Goal: Task Accomplishment & Management: Complete application form

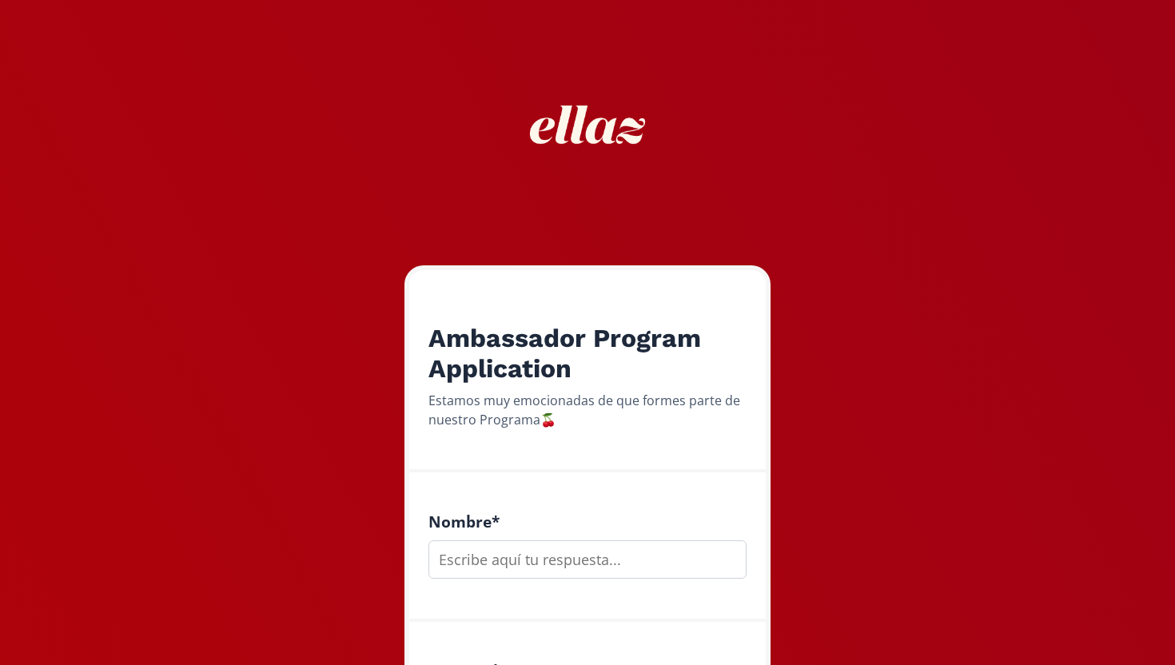
click at [495, 554] on input "text" at bounding box center [587, 559] width 318 height 38
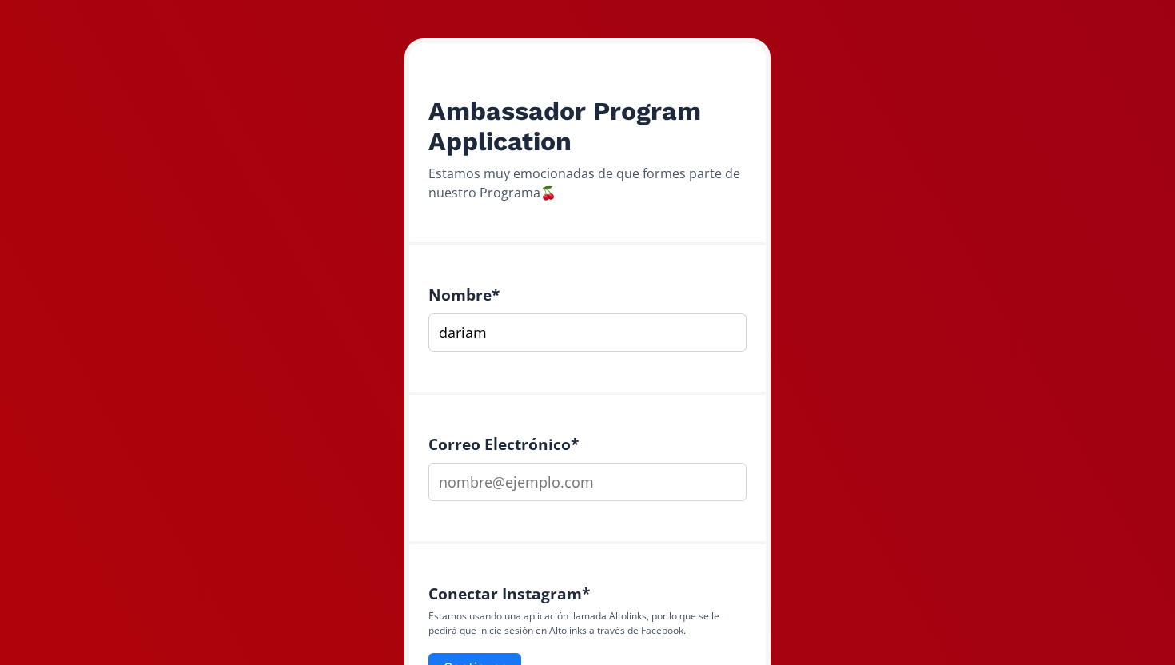
scroll to position [244, 0]
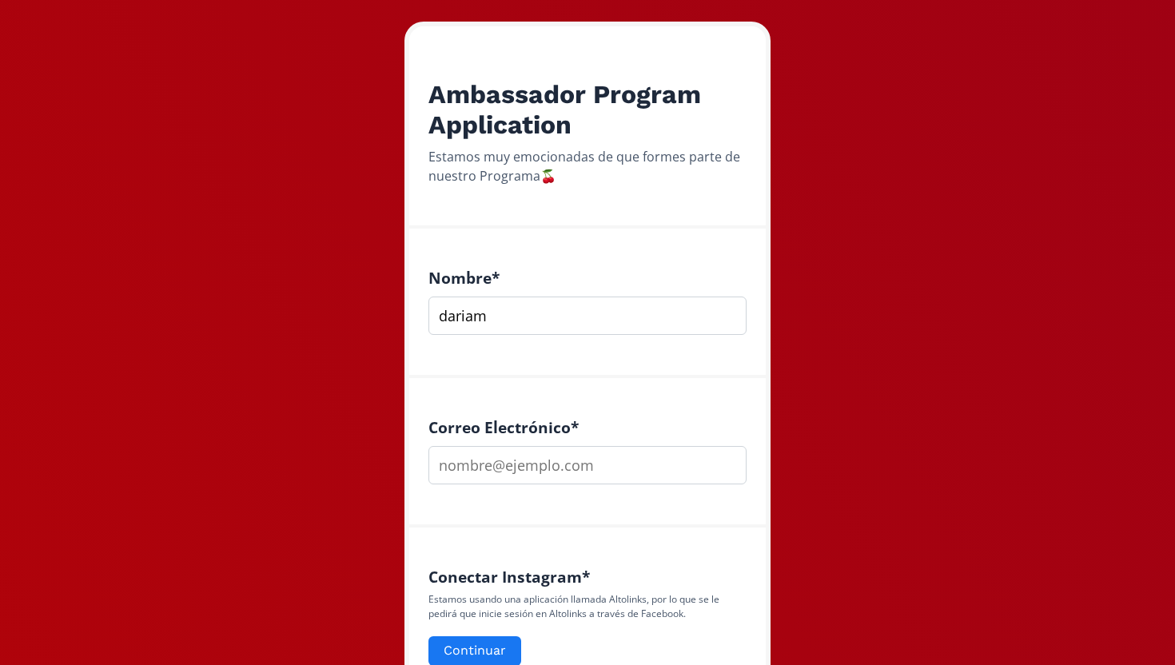
type input "dariam"
click at [537, 468] on input "email" at bounding box center [587, 465] width 318 height 38
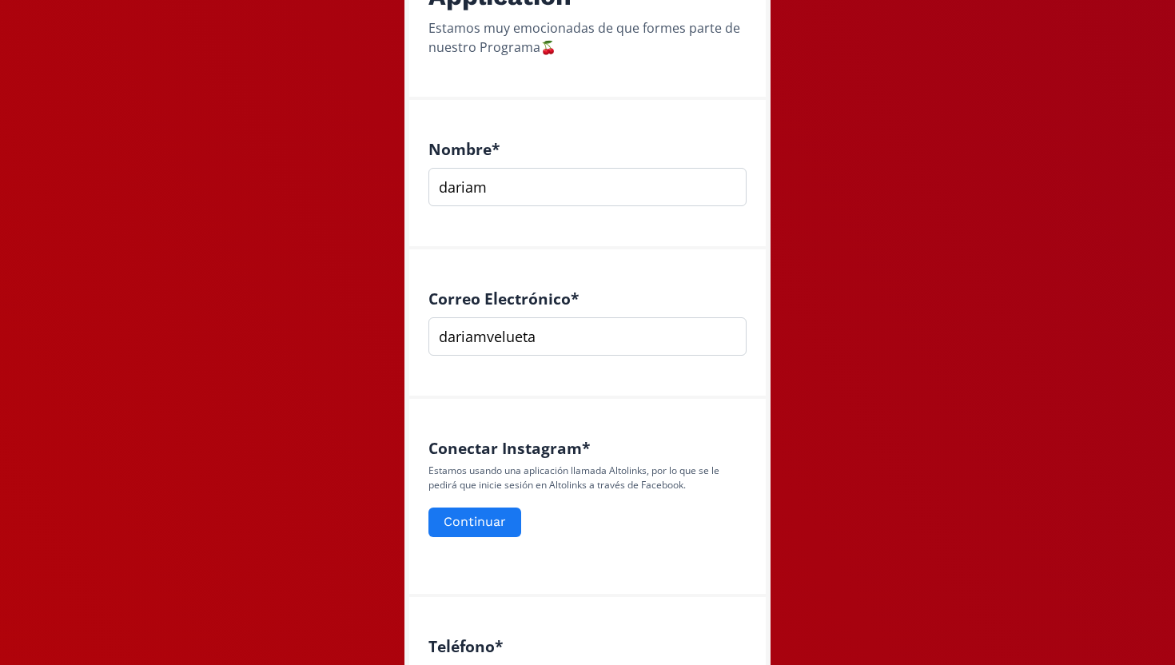
scroll to position [400, 0]
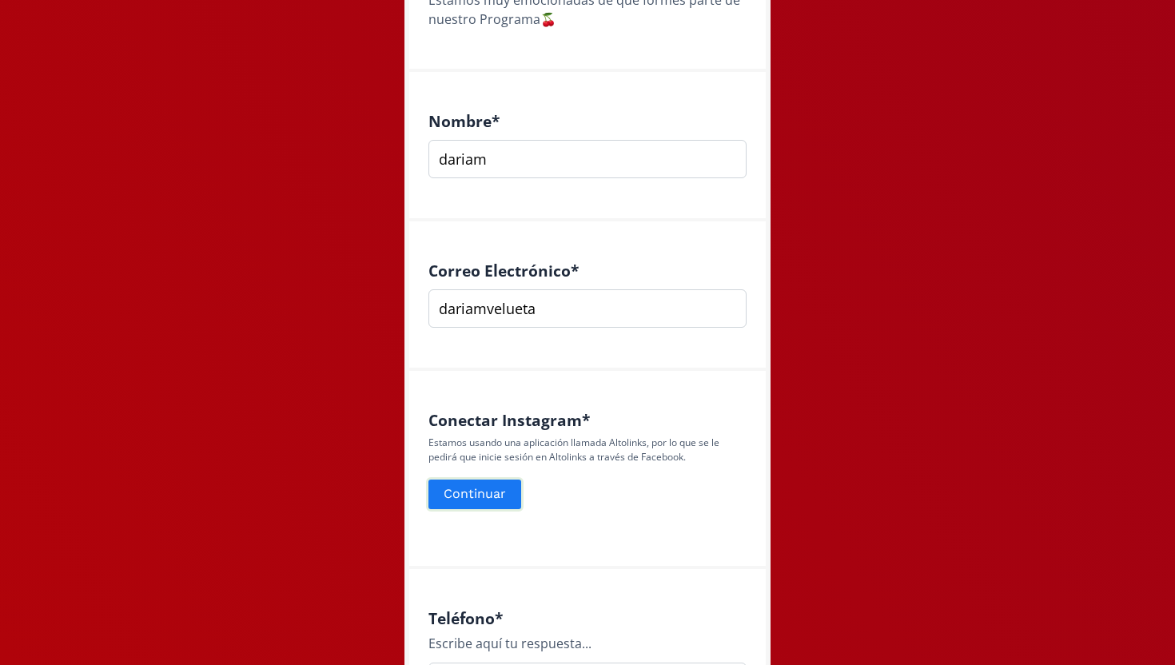
type input "dariamvelueta"
click at [474, 498] on button "Continuar" at bounding box center [475, 494] width 98 height 34
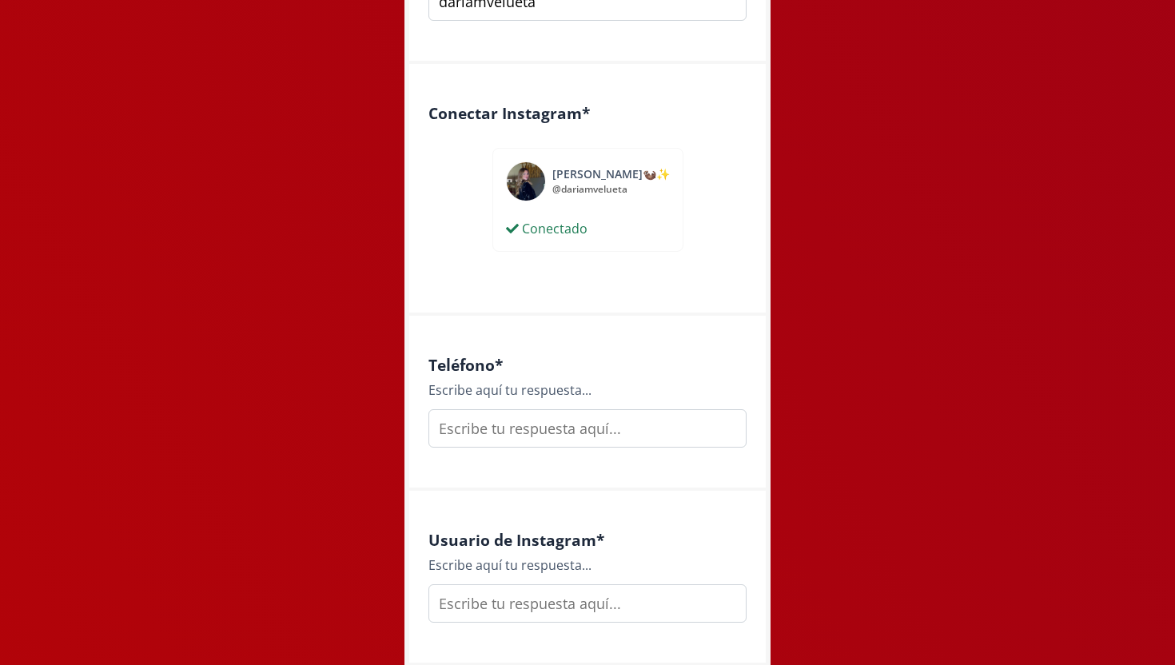
scroll to position [718, 0]
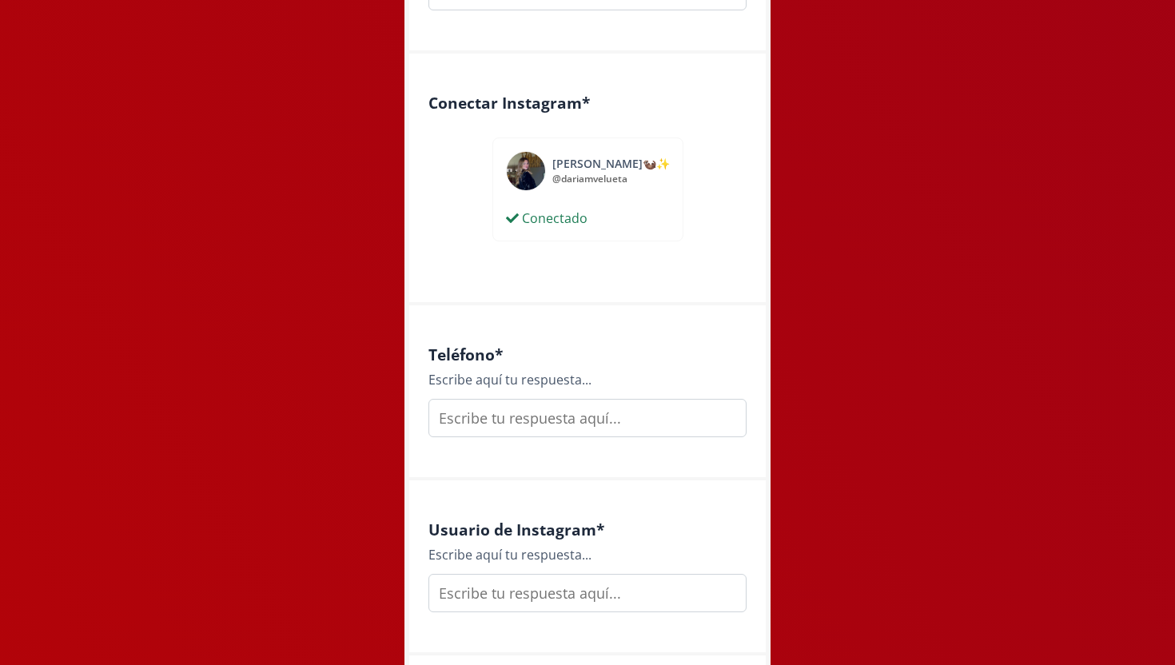
click at [587, 413] on input "text" at bounding box center [587, 418] width 318 height 38
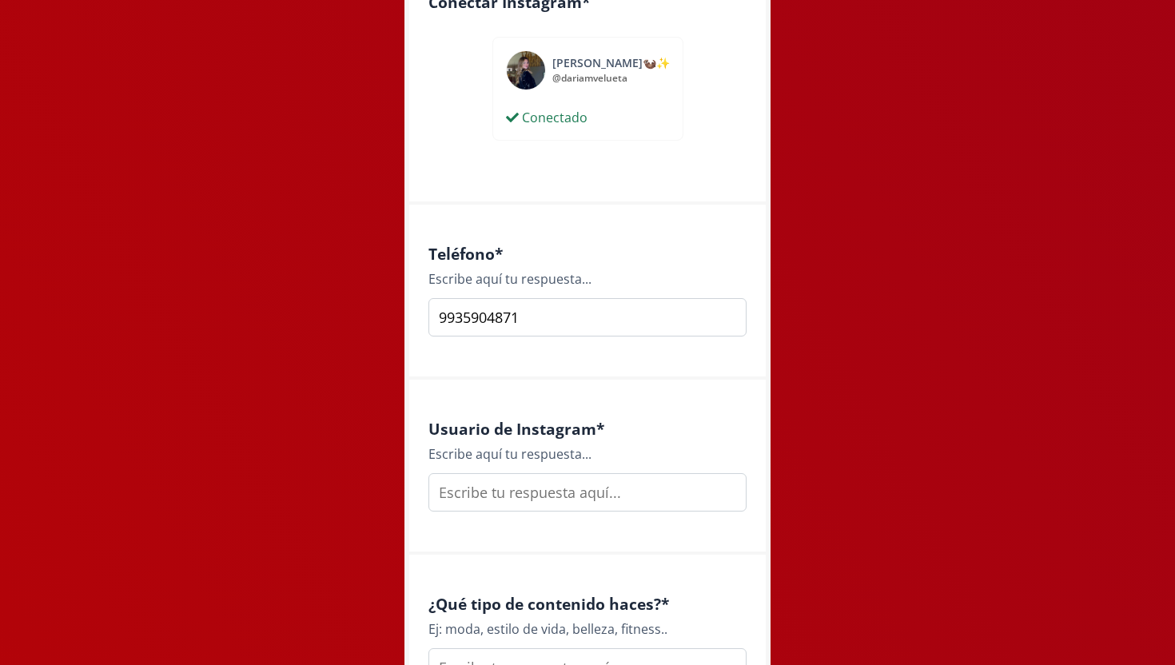
scroll to position [832, 0]
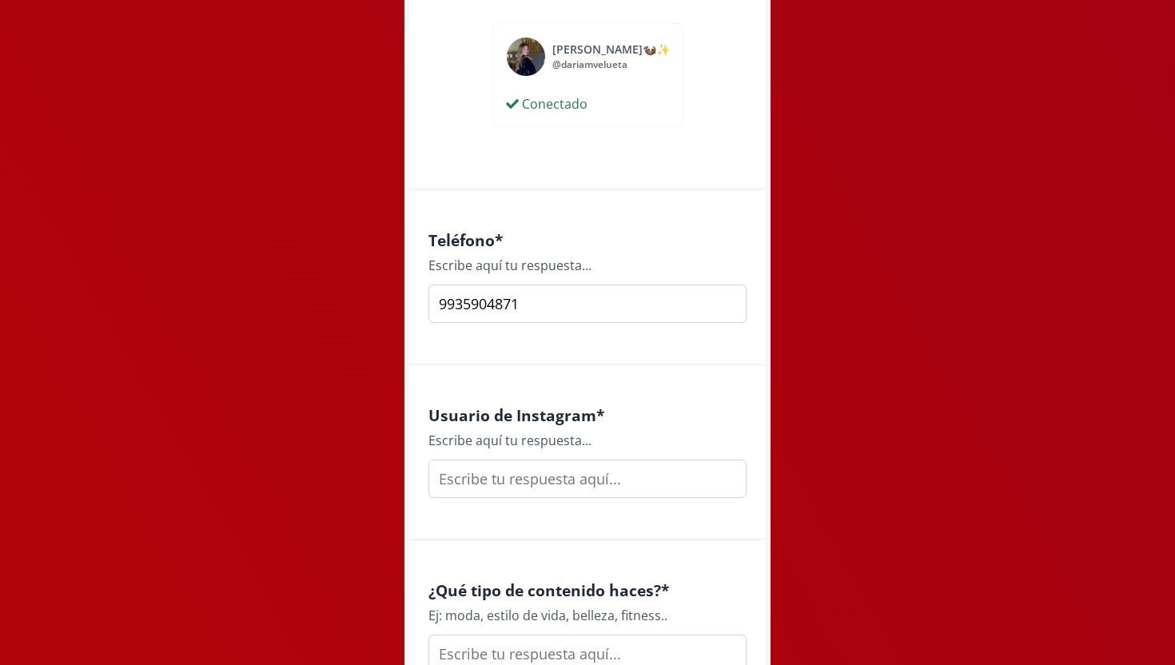
type input "9935904871"
click at [563, 479] on input "text" at bounding box center [587, 479] width 318 height 38
type input "x"
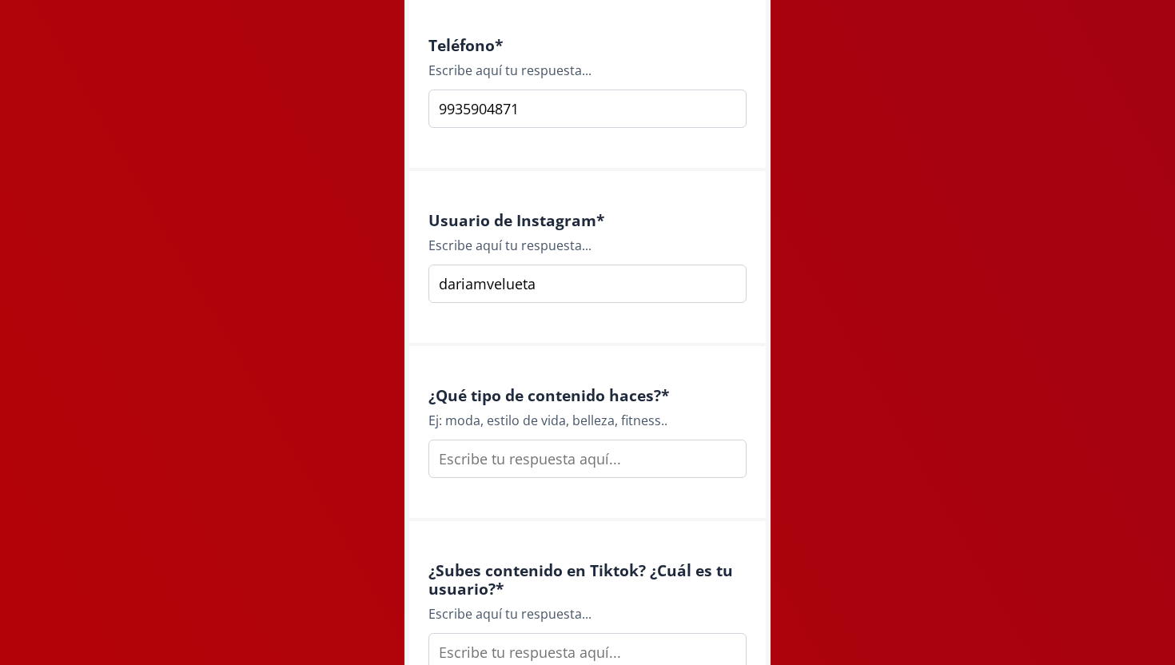
scroll to position [1045, 0]
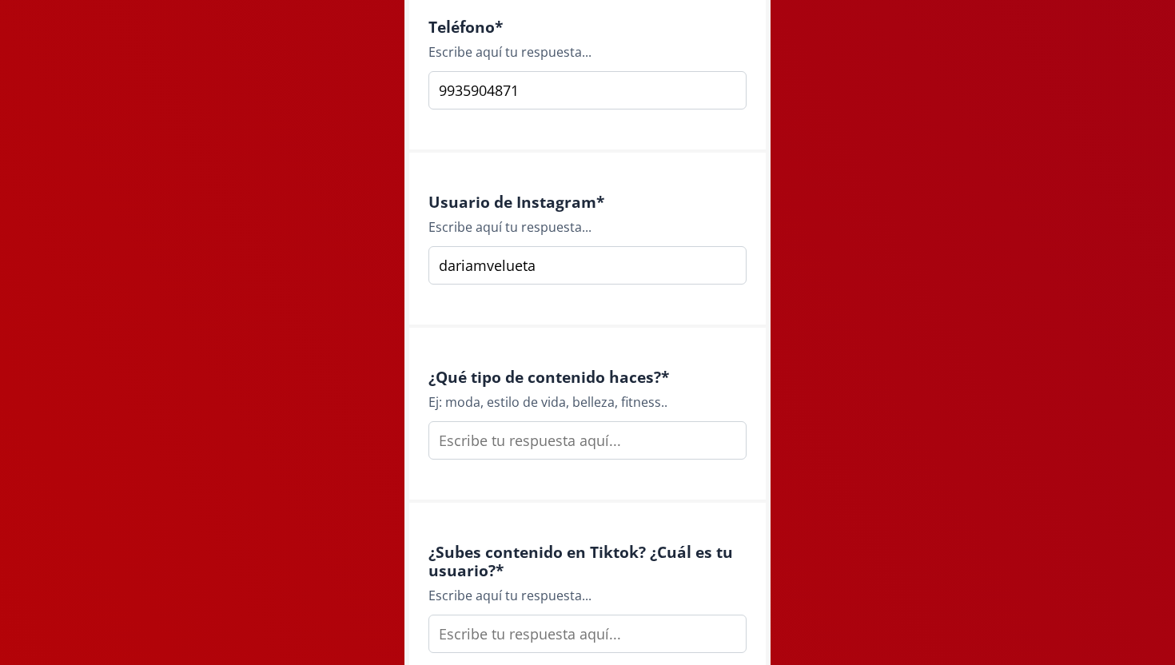
type input "dariamvelueta"
click at [531, 457] on input "text" at bounding box center [587, 440] width 318 height 38
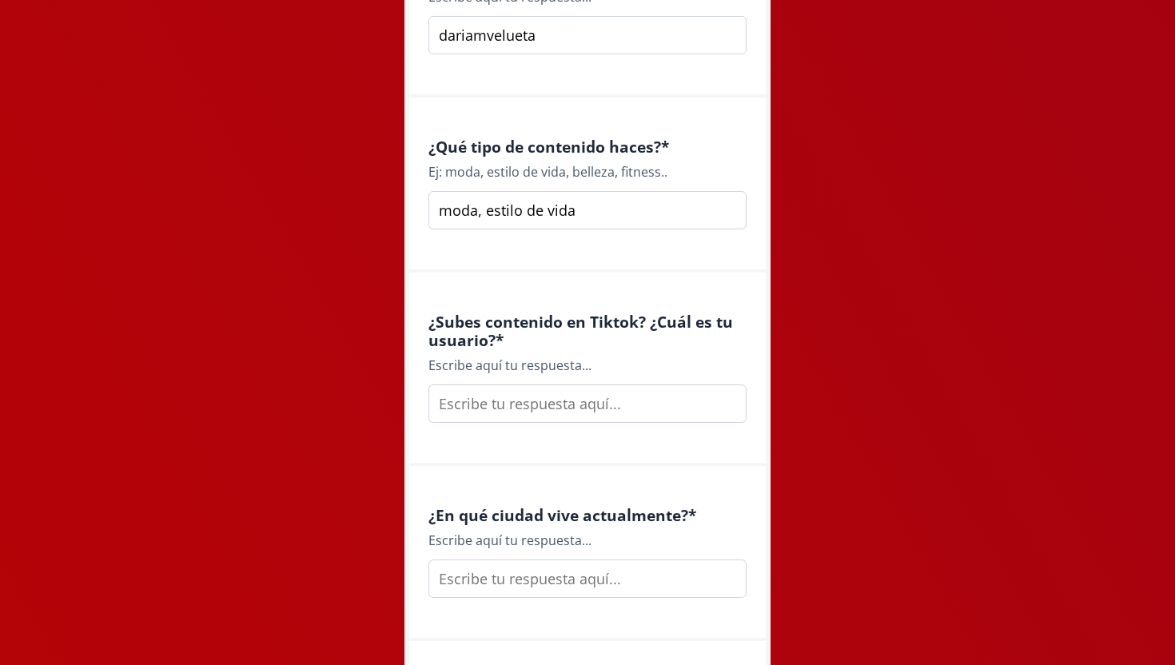
scroll to position [1277, 0]
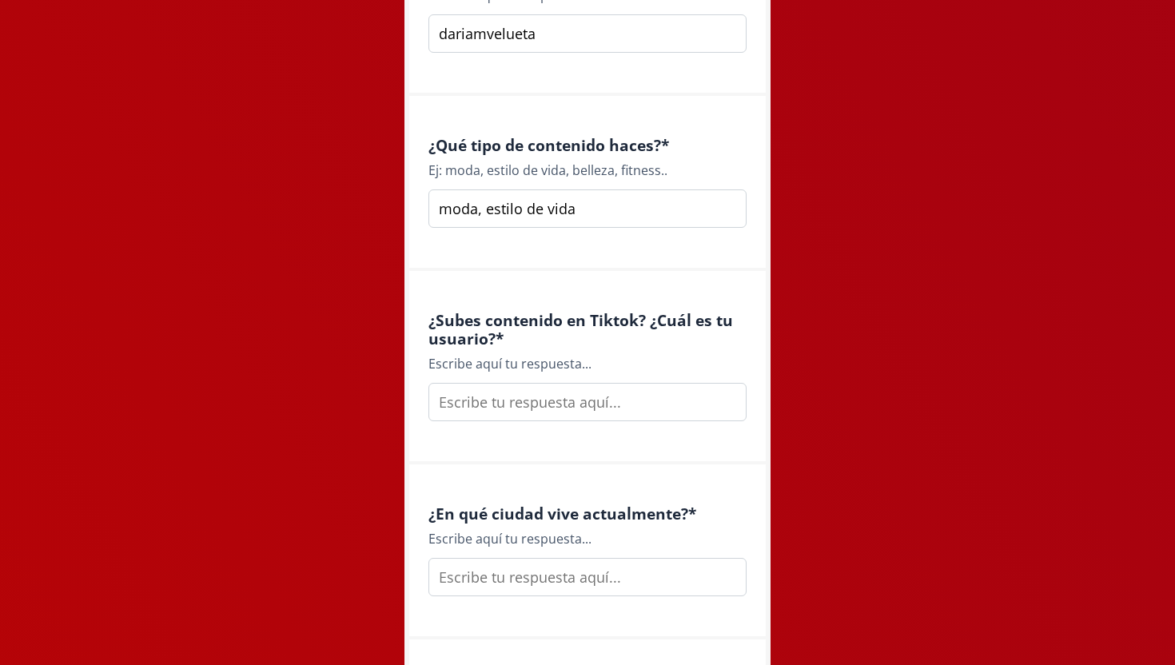
type input "moda, estilo de vida"
click at [663, 412] on input "text" at bounding box center [587, 402] width 318 height 38
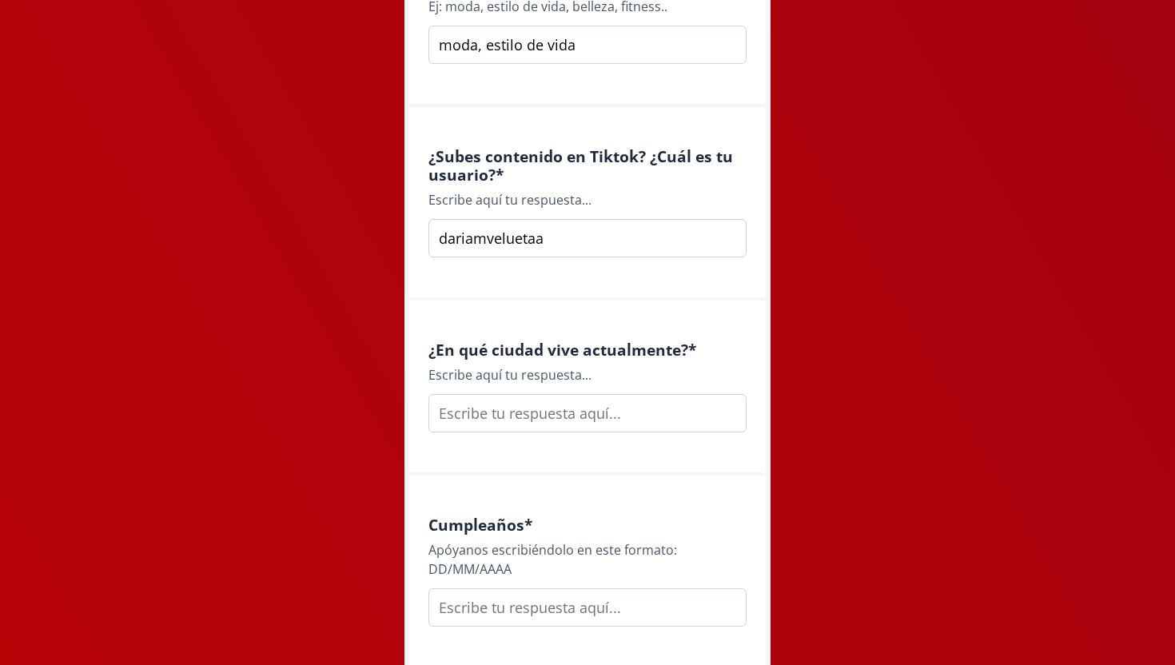
scroll to position [1458, 0]
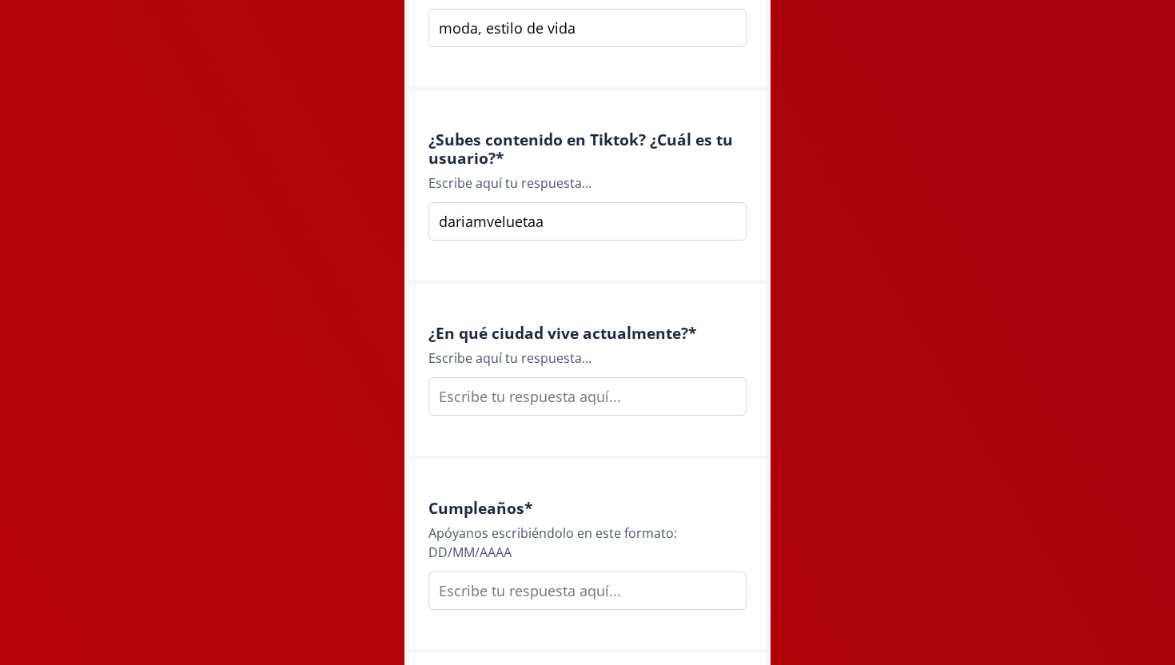
type input "dariamveluetaa"
click at [584, 407] on input "text" at bounding box center [587, 396] width 318 height 38
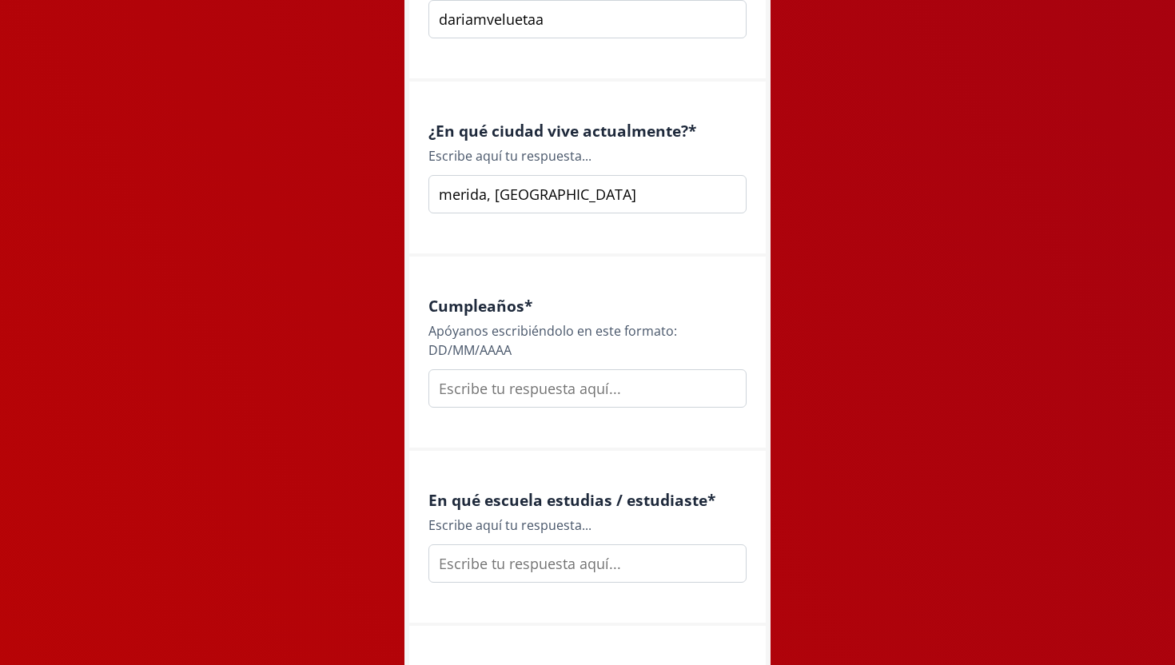
scroll to position [1671, 0]
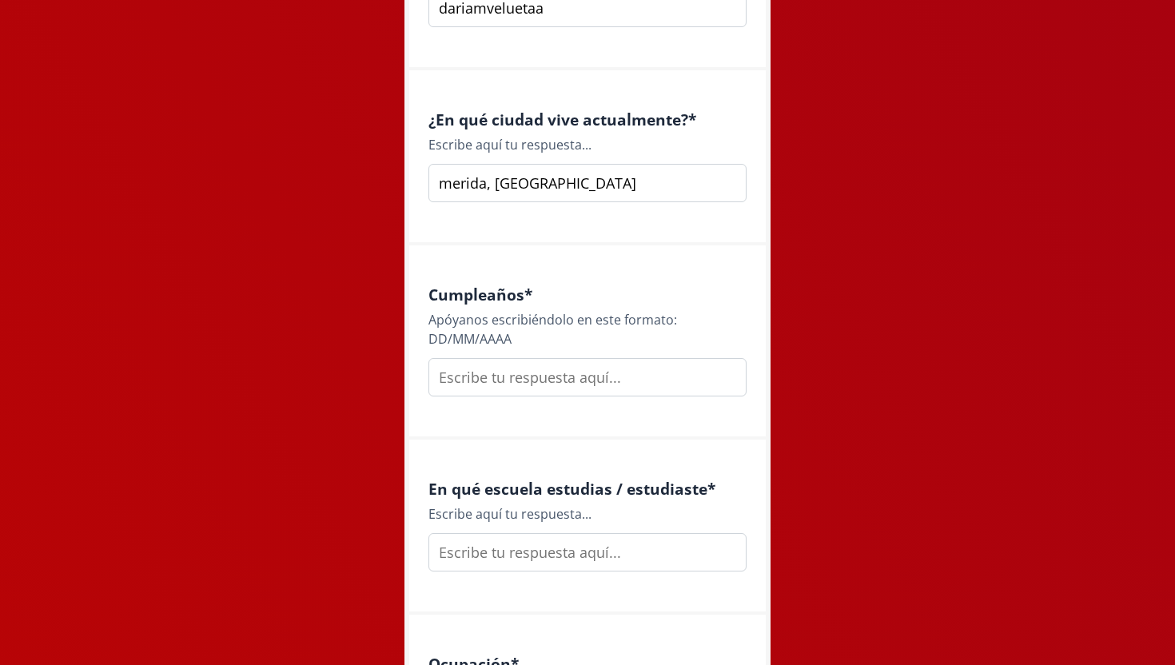
type input "merida, [GEOGRAPHIC_DATA]"
click at [540, 386] on input "text" at bounding box center [587, 377] width 318 height 38
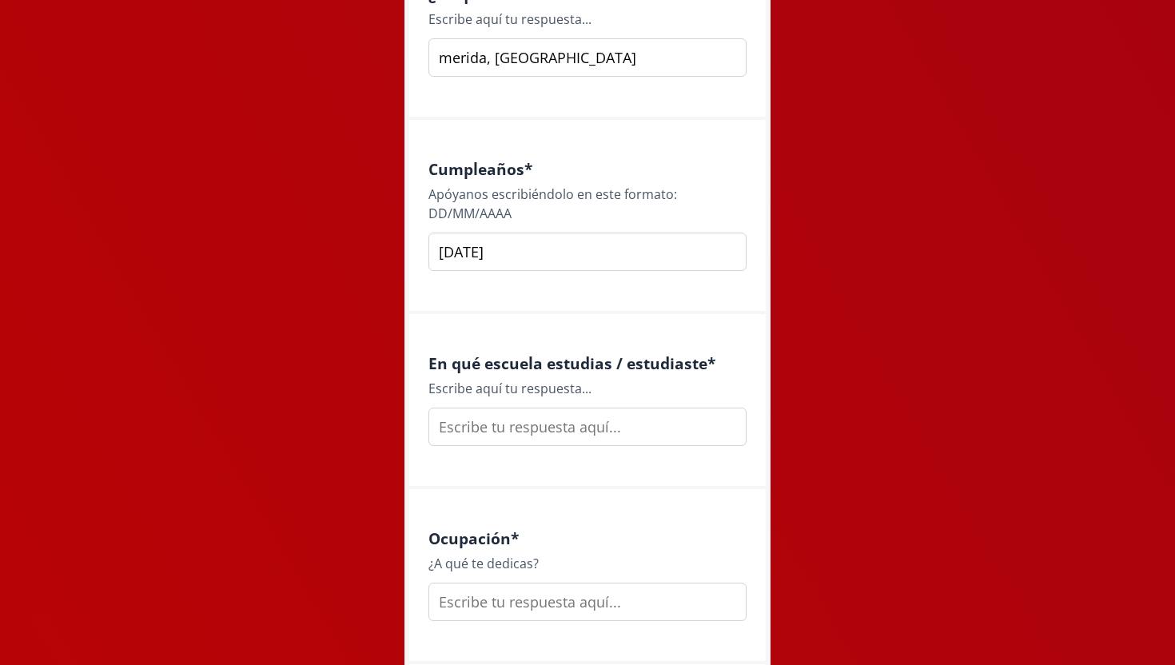
scroll to position [1846, 0]
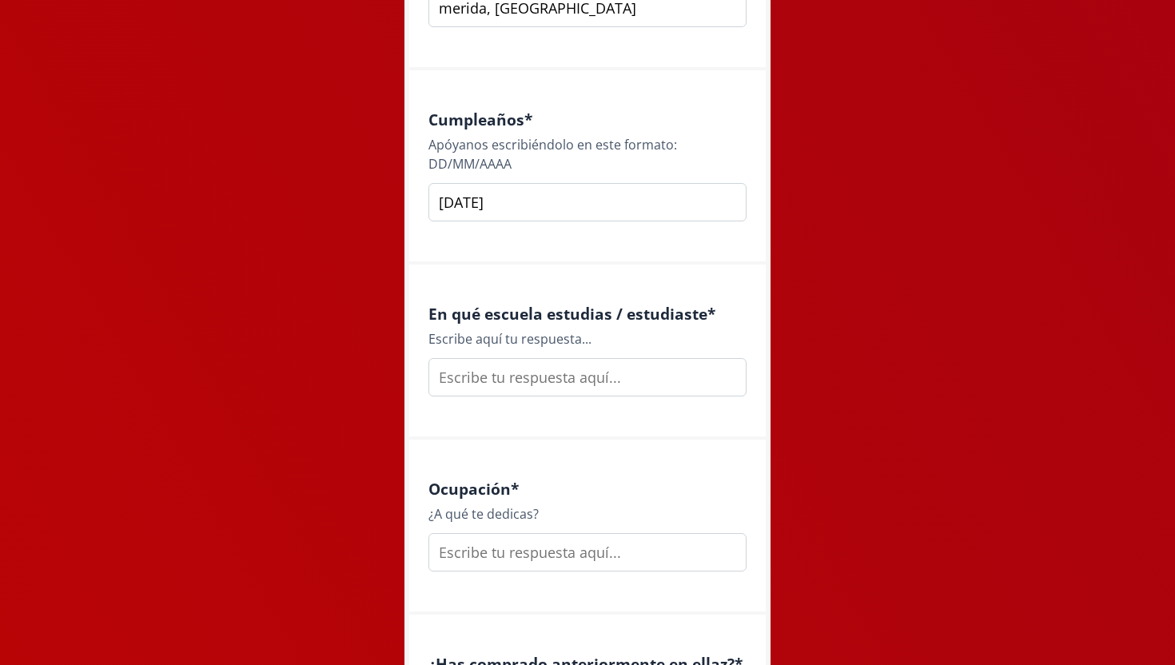
type input "[DATE]"
click at [544, 384] on input "text" at bounding box center [587, 377] width 318 height 38
type input "m"
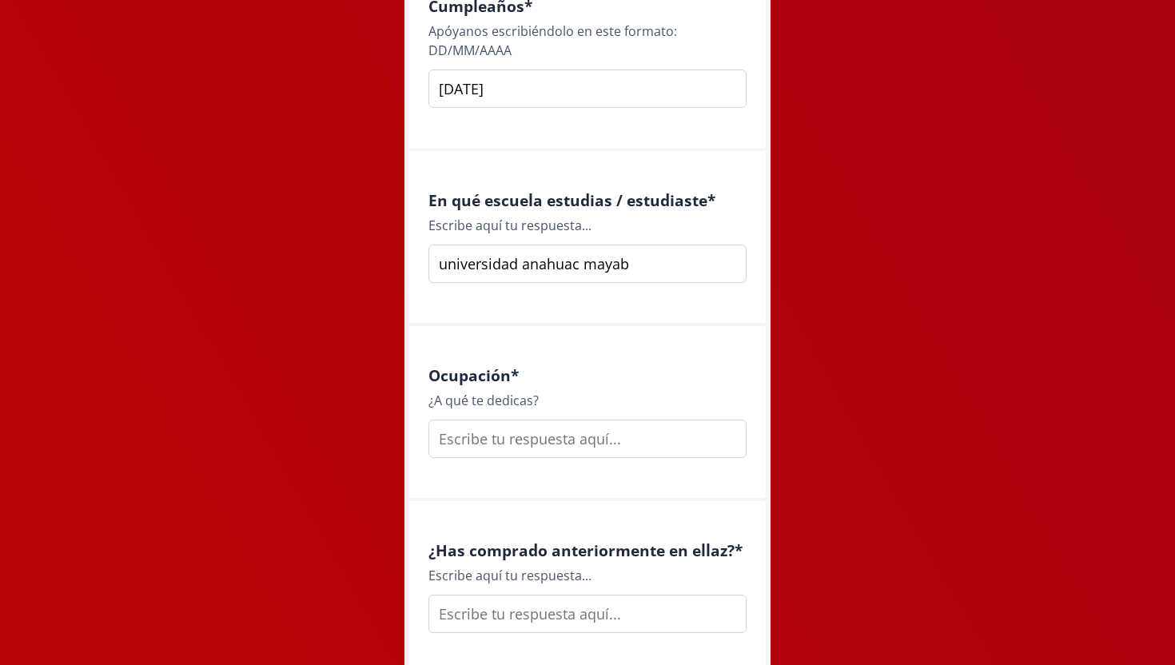
scroll to position [1969, 0]
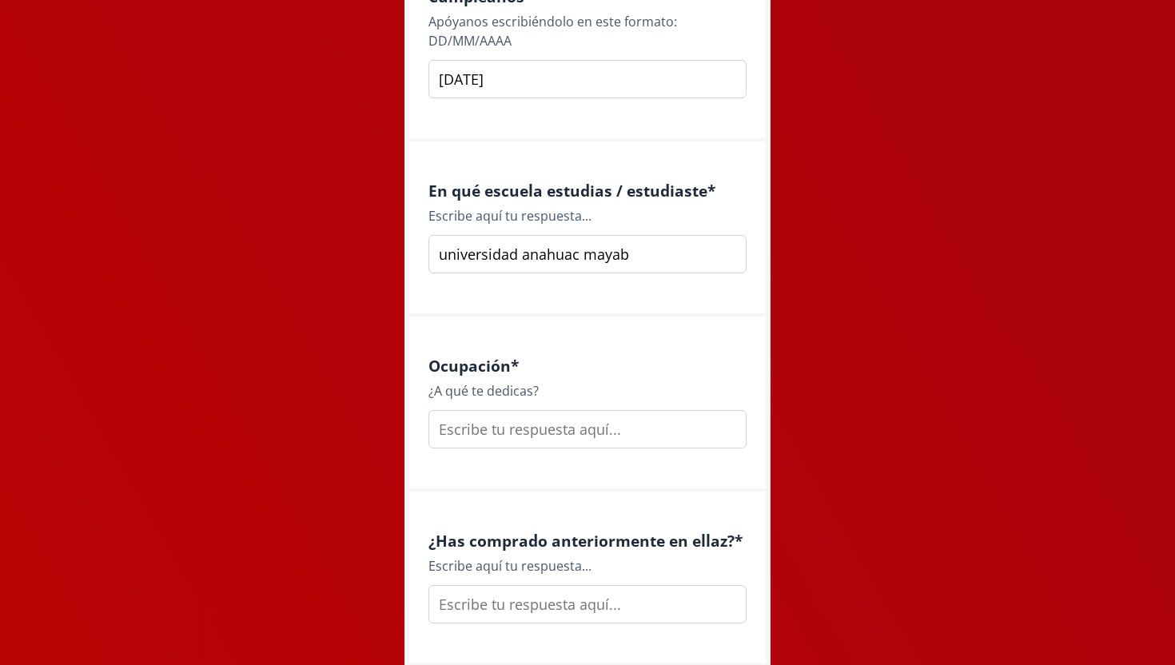
click at [600, 250] on input "universidad anahuac mayab" at bounding box center [587, 254] width 318 height 38
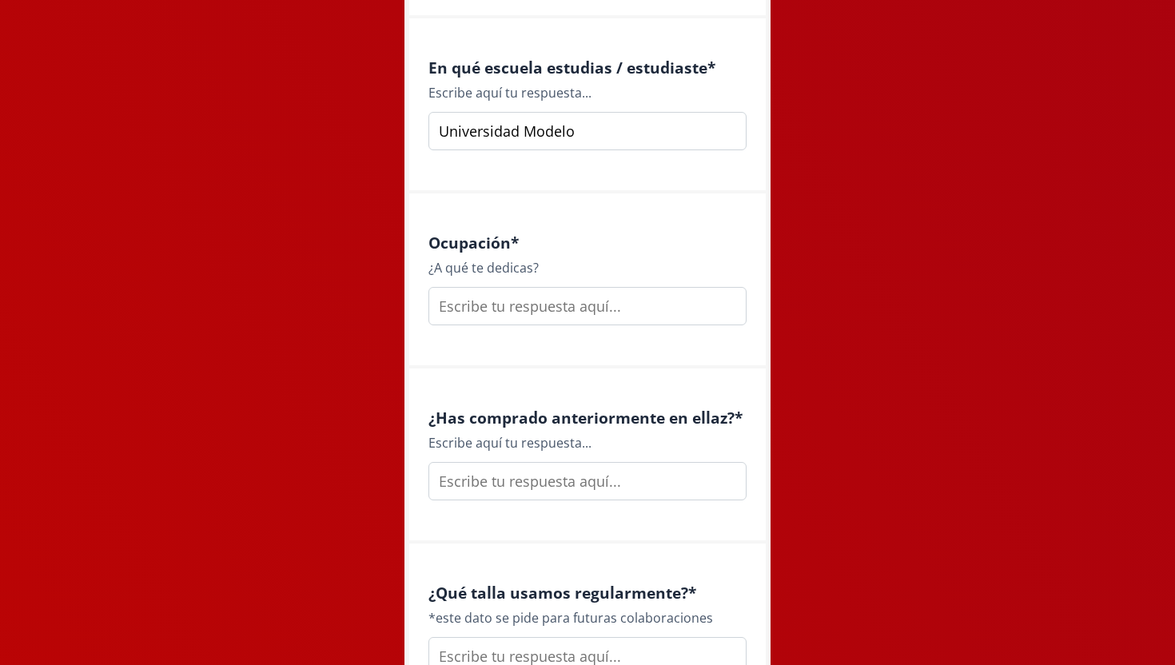
scroll to position [2093, 0]
type input "Universidad Modelo"
click at [581, 321] on input "text" at bounding box center [587, 305] width 318 height 38
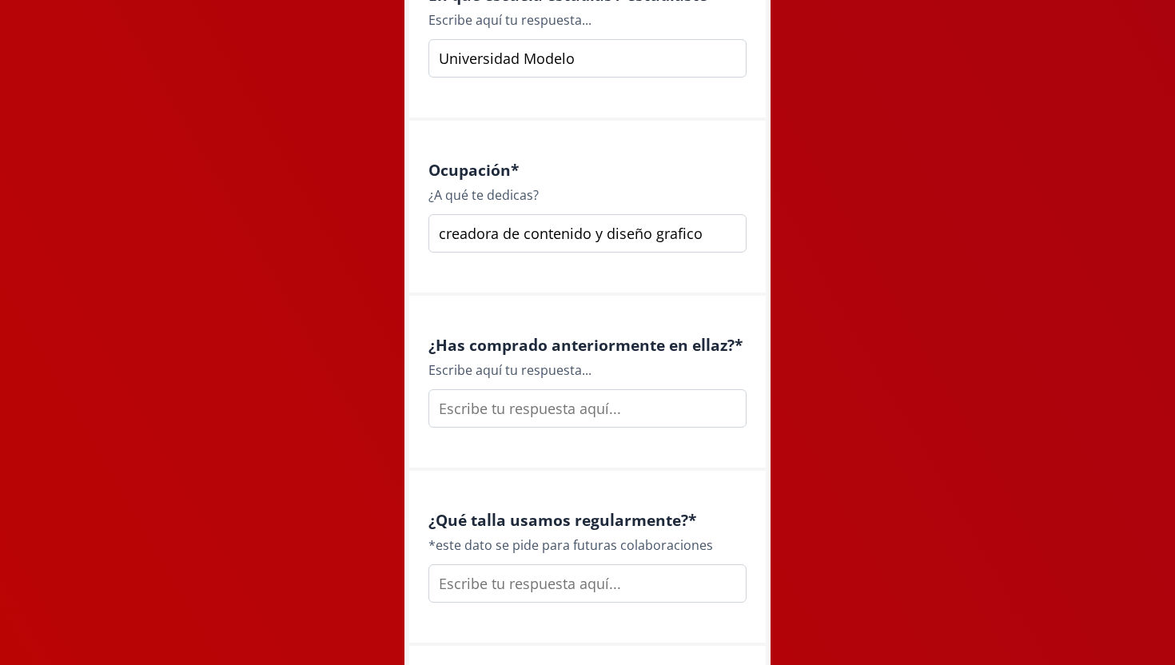
scroll to position [2166, 0]
type input "creadora de contenido y diseño grafico"
click at [571, 414] on input "text" at bounding box center [587, 407] width 318 height 38
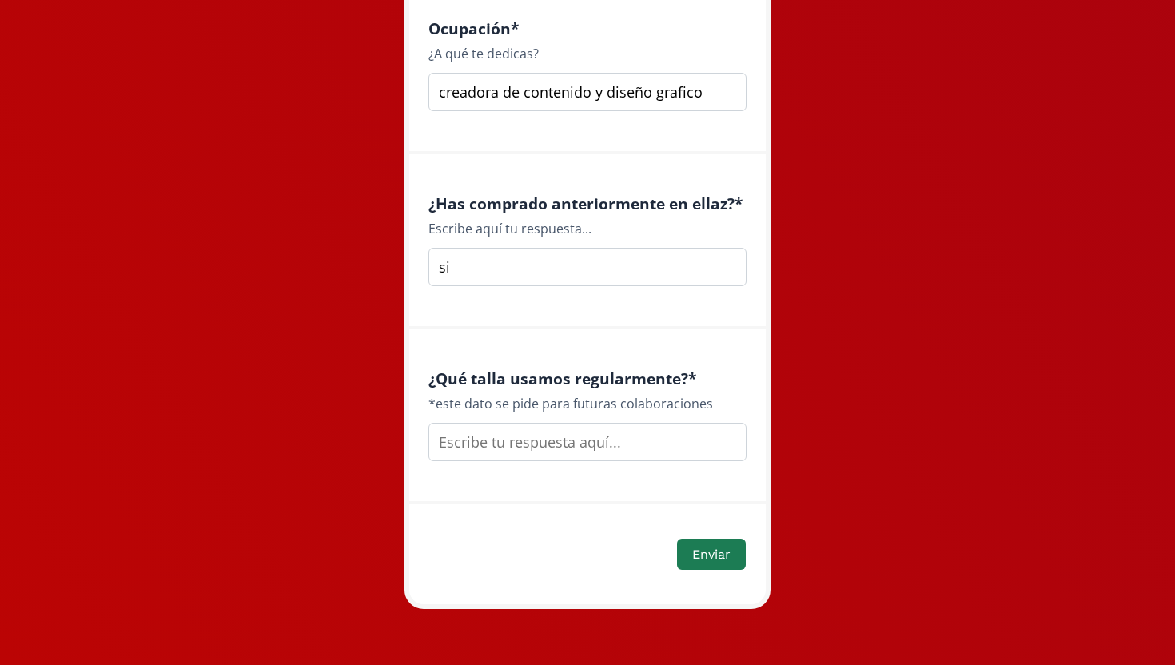
type input "si"
click at [558, 440] on input "text" at bounding box center [587, 442] width 318 height 38
type input "s"
type input "S"
click at [713, 560] on font "Enviar" at bounding box center [711, 554] width 38 height 15
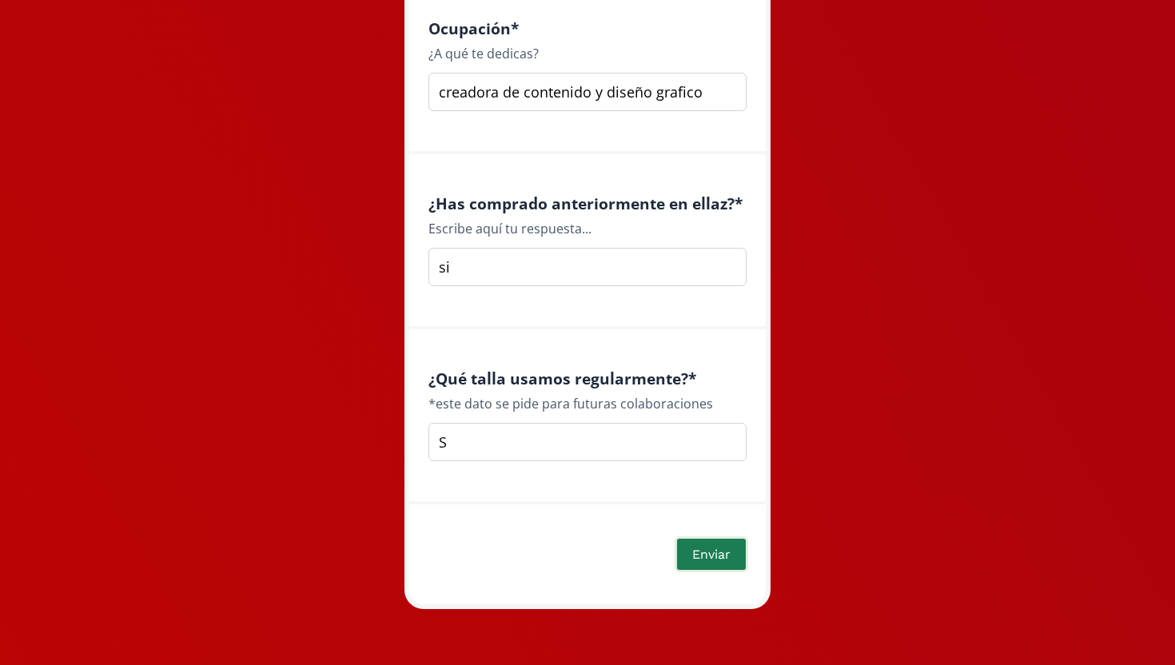
type input "[EMAIL_ADDRESS][DOMAIN_NAME]"
click at [714, 560] on font "Enviar" at bounding box center [711, 554] width 38 height 15
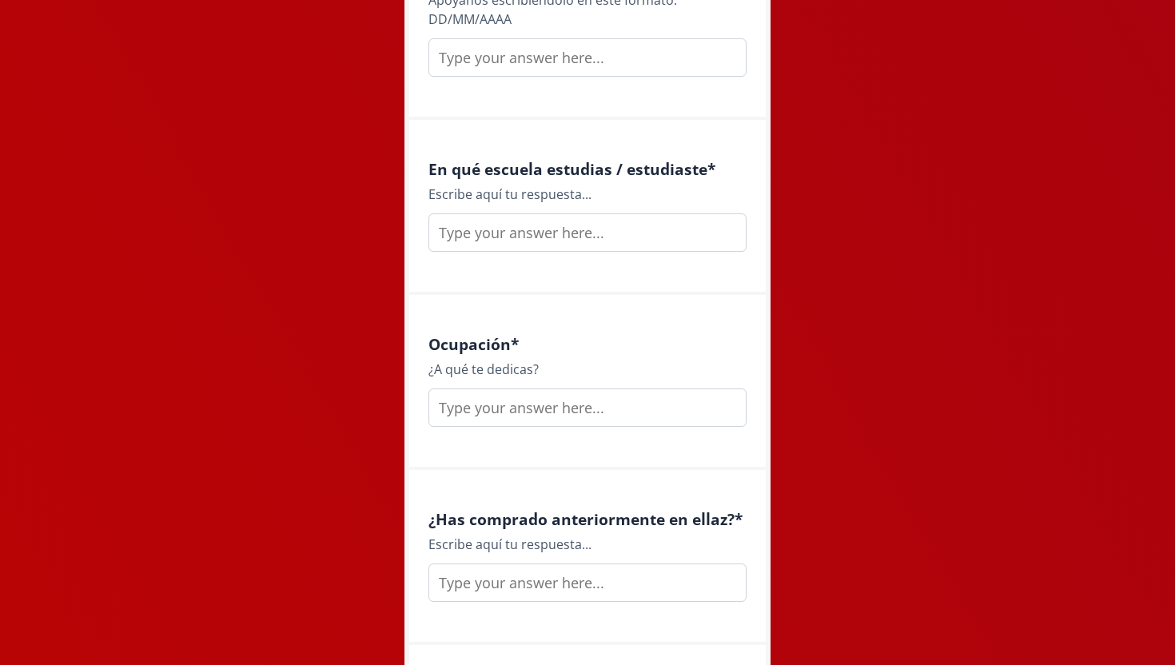
scroll to position [2305, 0]
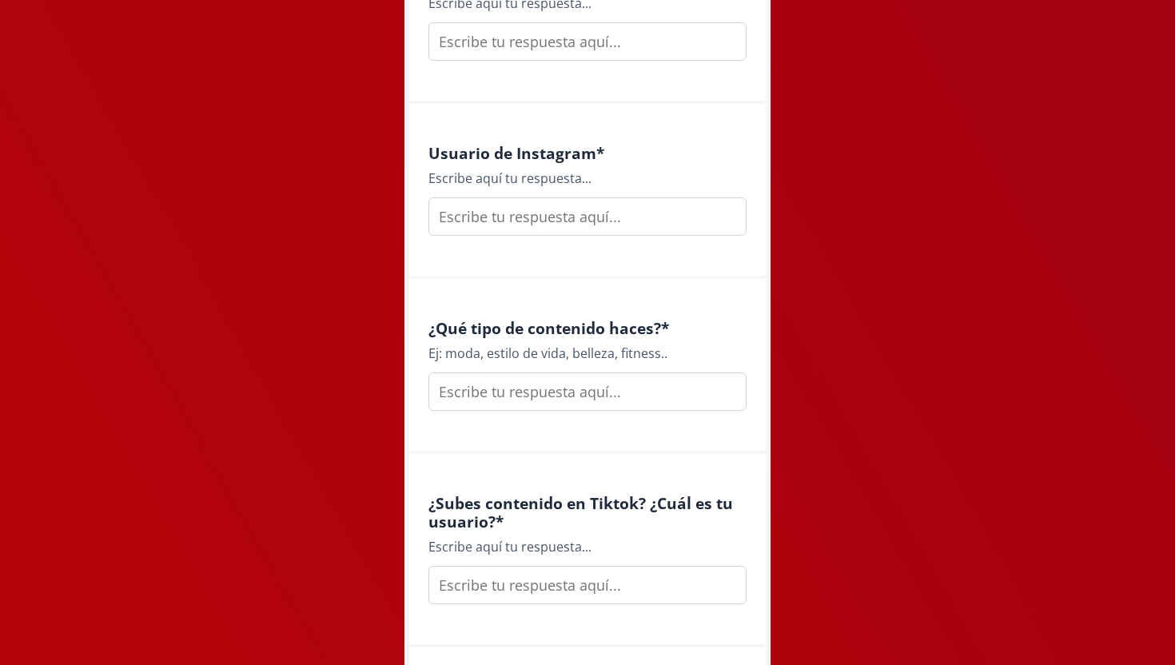
scroll to position [1065, 0]
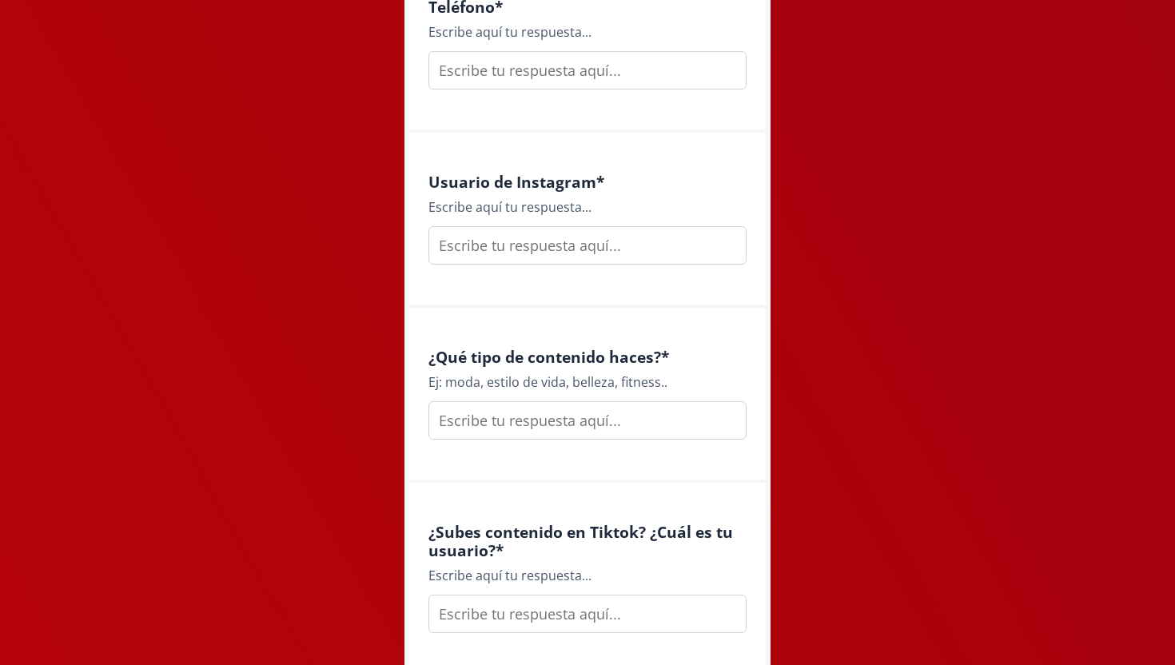
click at [521, 262] on input "text" at bounding box center [587, 245] width 318 height 38
type input "dariamvelueta"
click at [549, 443] on div "¿Qué tipo de contenido haces? * Ej: moda, estilo de vida, belleza, fitness.." at bounding box center [587, 395] width 356 height 175
click at [545, 431] on input "text" at bounding box center [587, 420] width 318 height 38
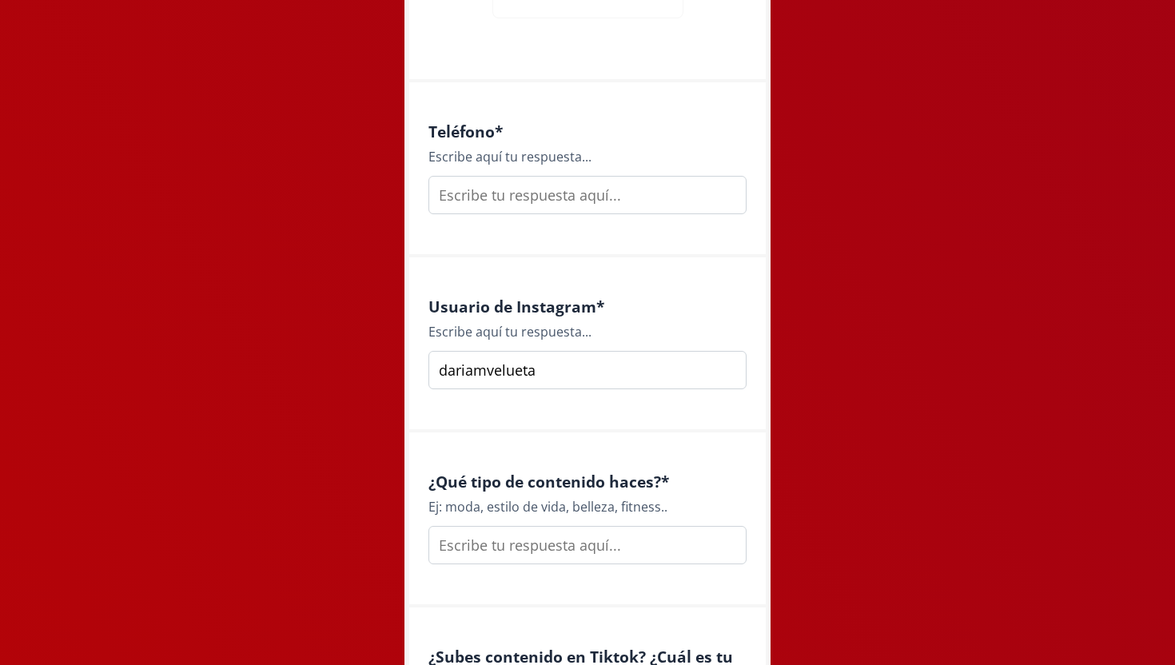
scroll to position [902, 0]
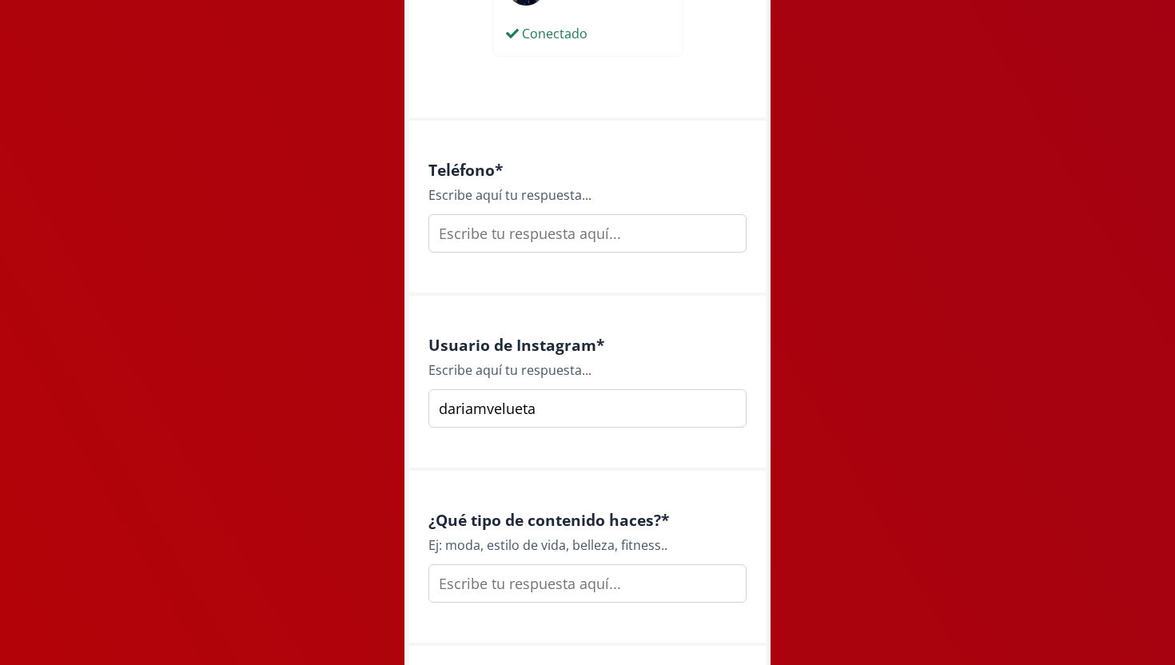
click at [517, 235] on input "text" at bounding box center [587, 233] width 318 height 38
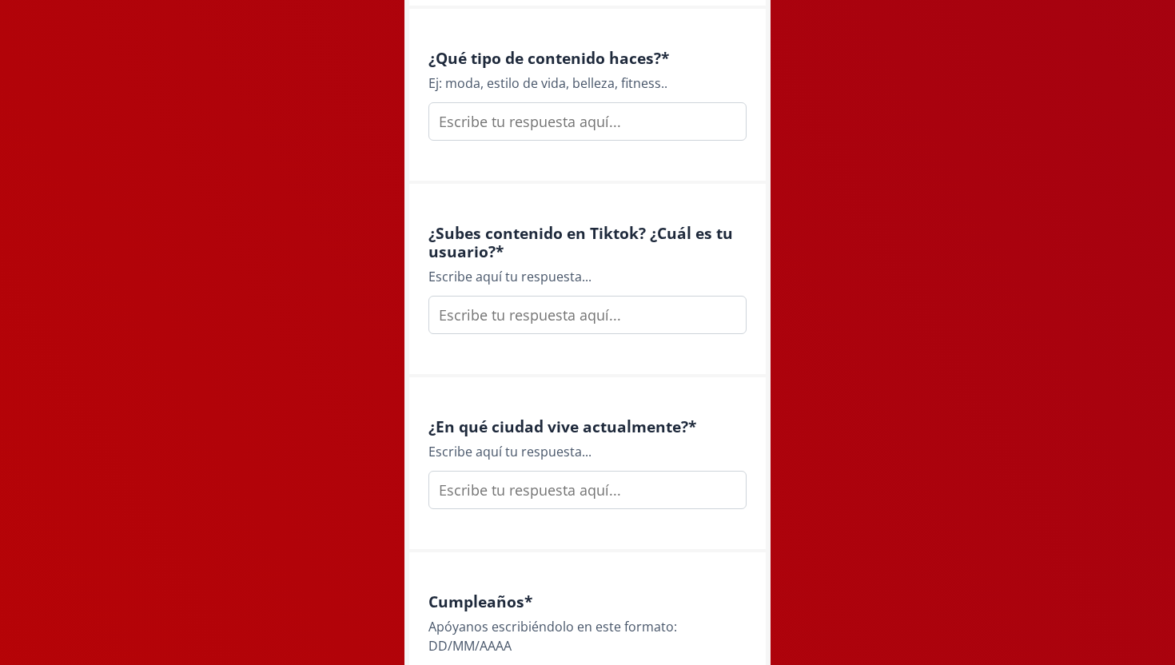
scroll to position [1365, 0]
type input "9935904871"
click at [525, 326] on input "text" at bounding box center [587, 314] width 318 height 38
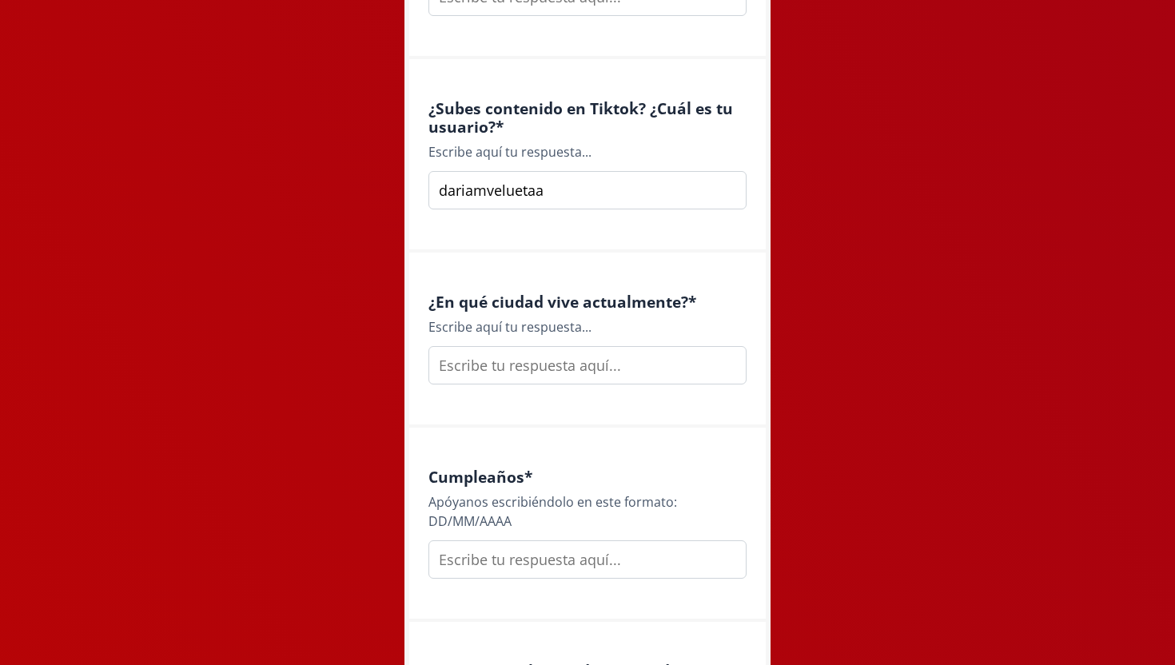
scroll to position [1491, 0]
type input "dariamveluetaa"
click at [533, 375] on input "text" at bounding box center [587, 363] width 318 height 38
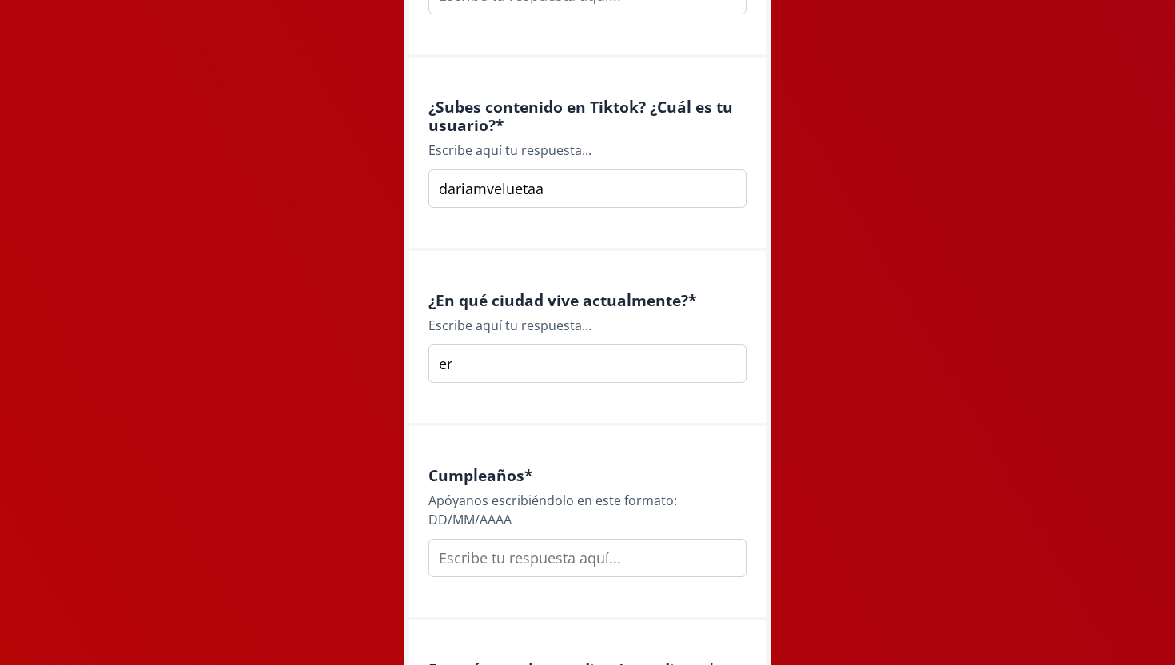
type input "e"
type input "m"
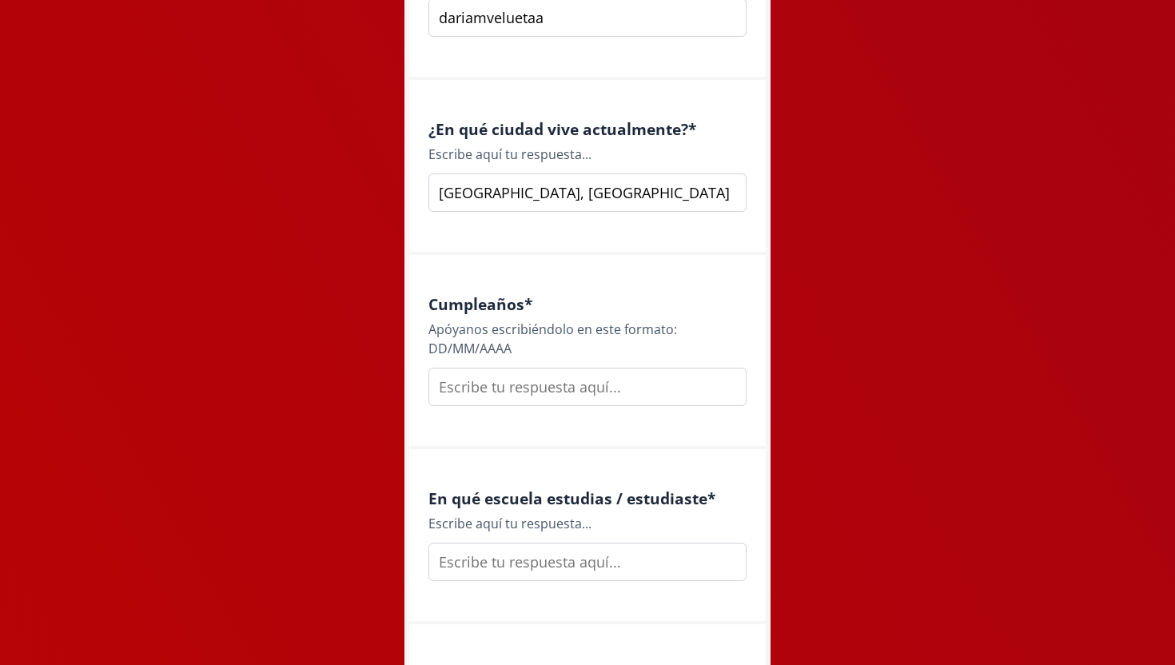
scroll to position [1684, 0]
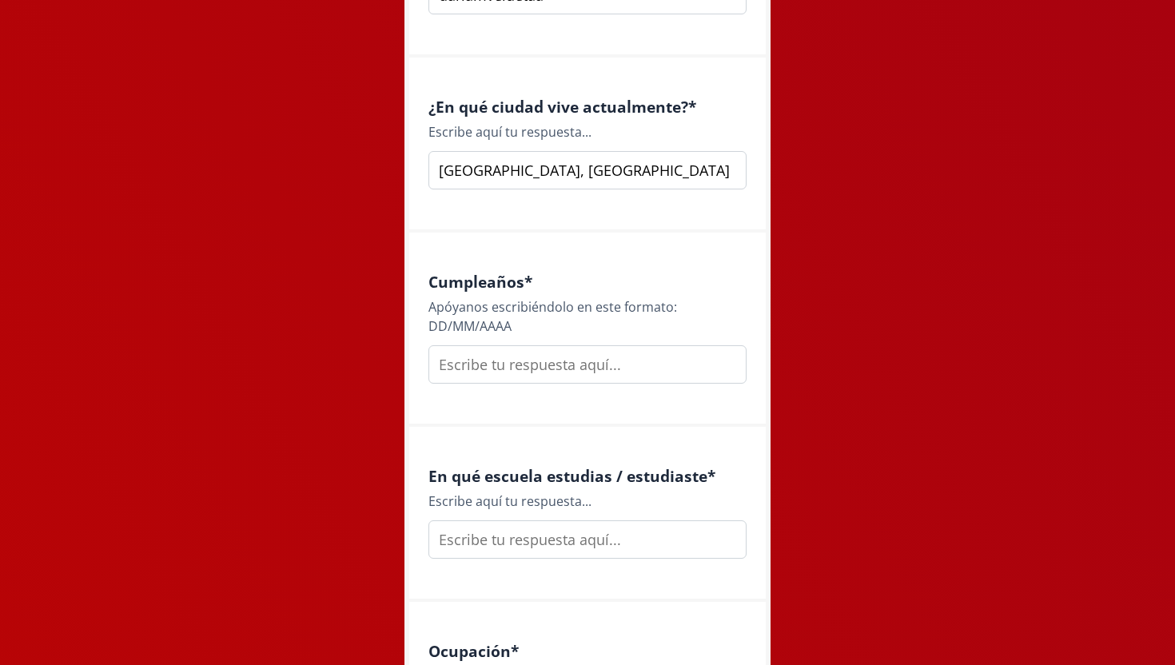
type input "Mérida, yucatan"
click at [535, 369] on input "text" at bounding box center [587, 364] width 318 height 38
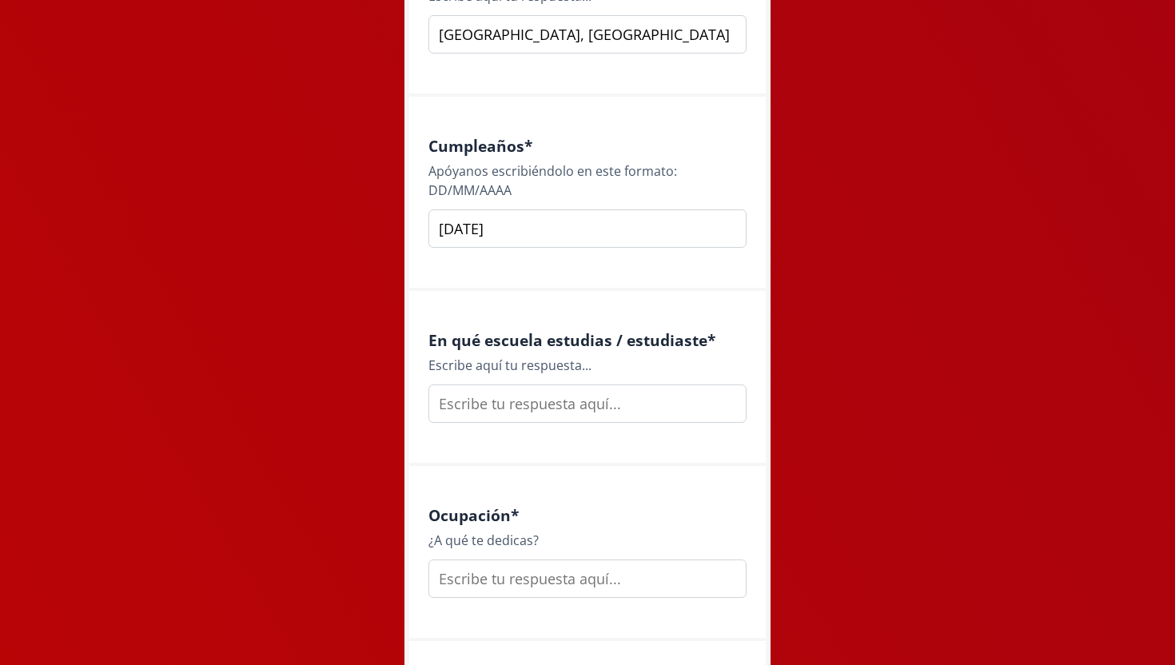
scroll to position [1835, 0]
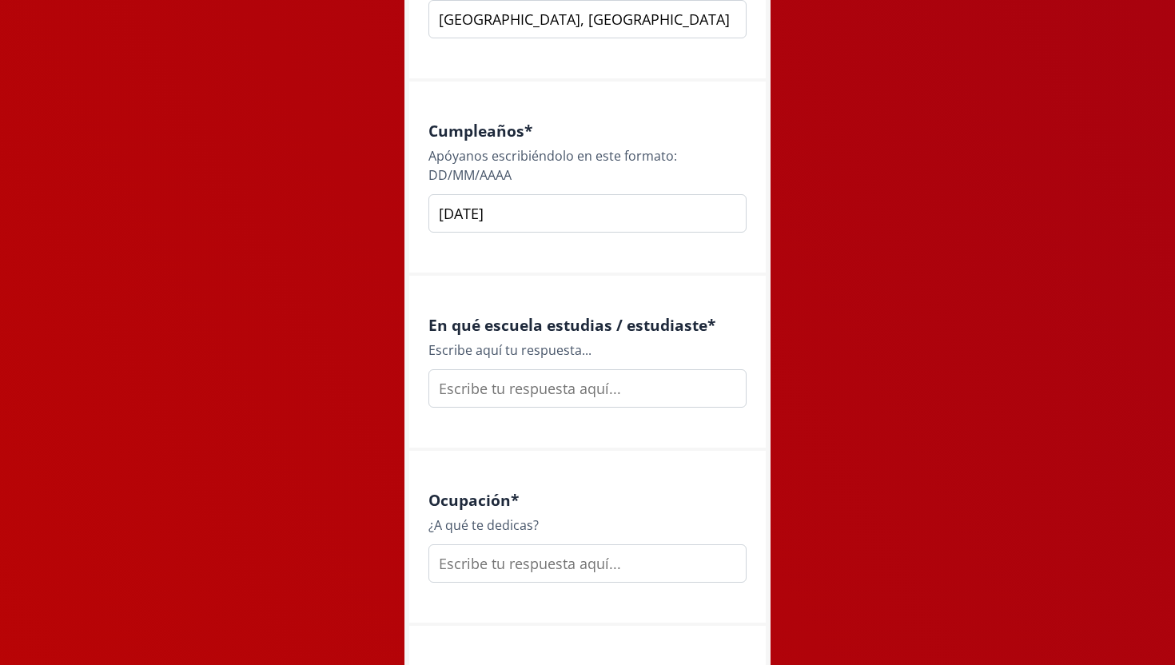
type input "[DATE]"
click at [580, 399] on input "text" at bounding box center [587, 388] width 318 height 38
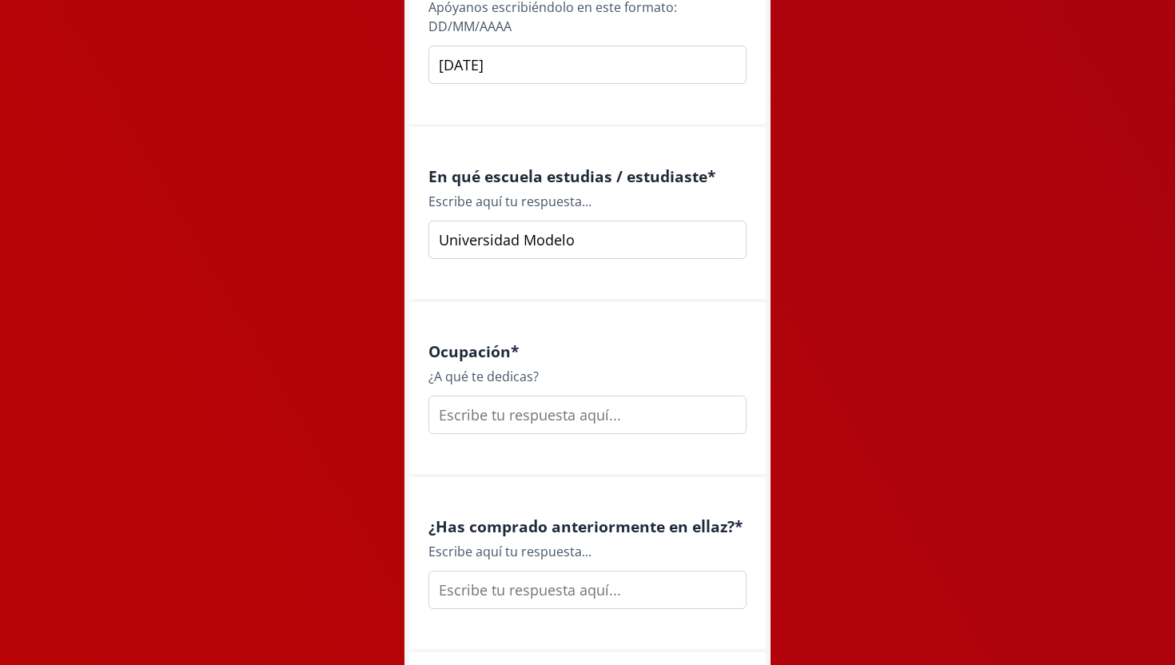
scroll to position [2000, 0]
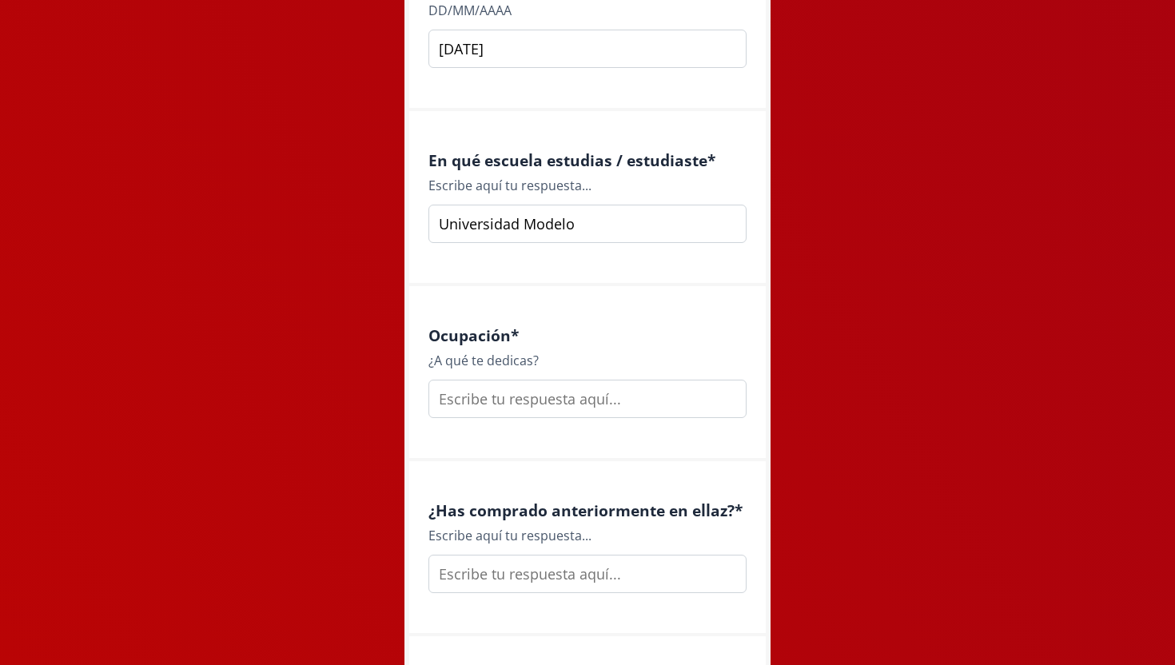
type input "Universidad Modelo"
click at [556, 401] on input "text" at bounding box center [587, 399] width 318 height 38
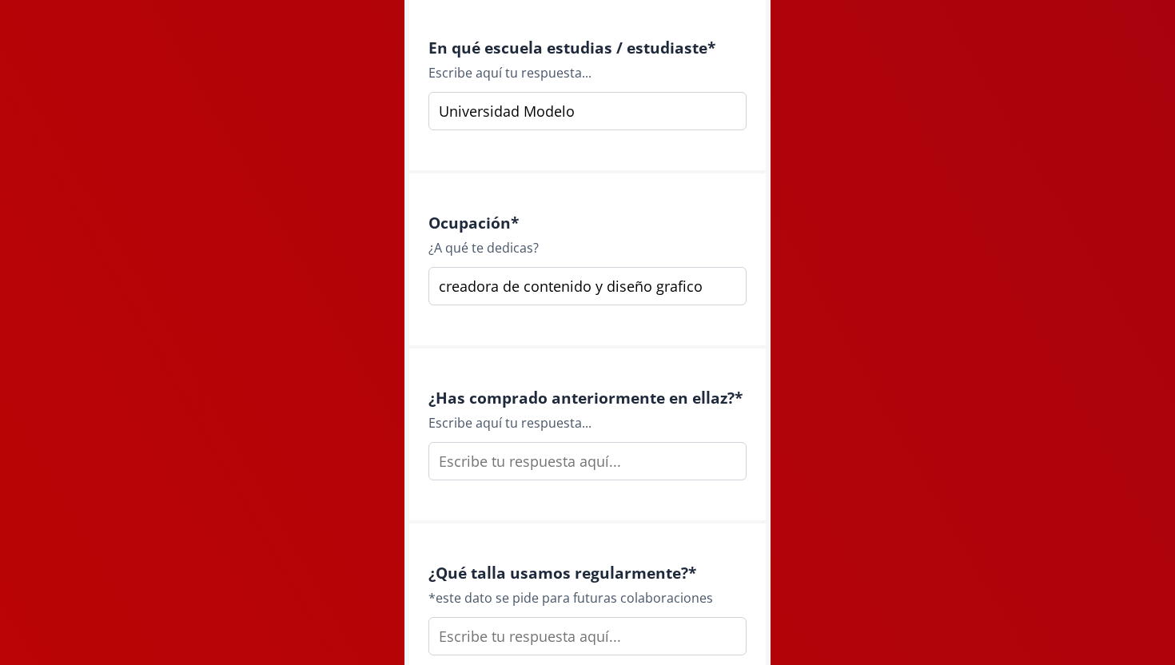
scroll to position [2125, 0]
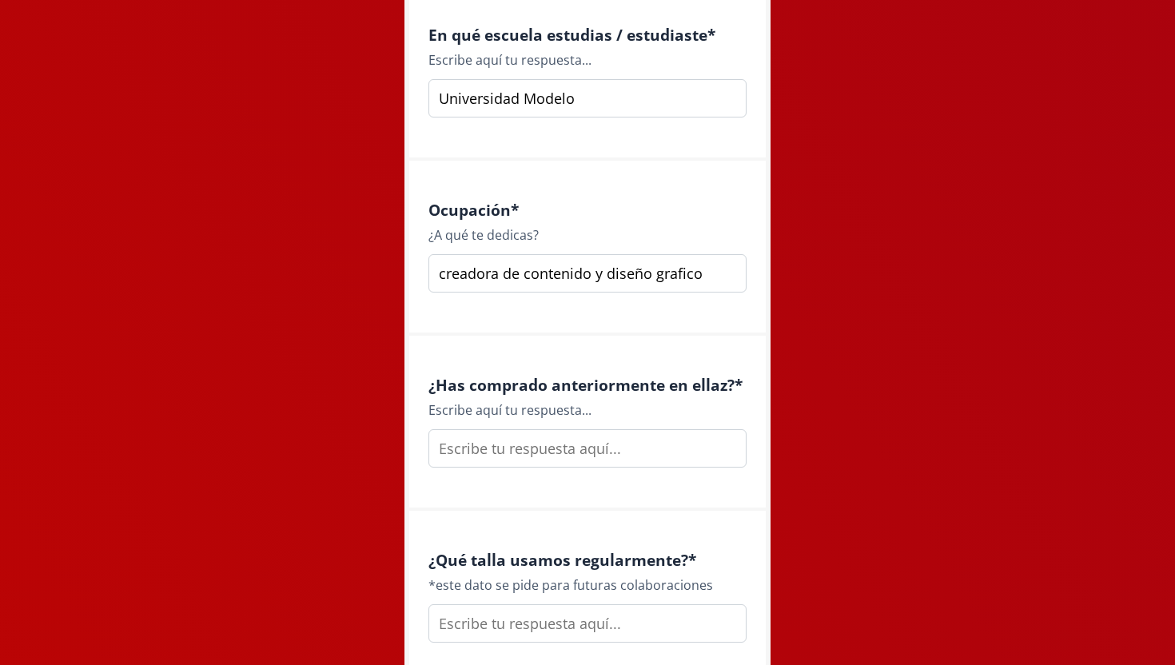
type input "creadora de contenido y diseño grafico"
click at [520, 462] on input "text" at bounding box center [587, 448] width 318 height 38
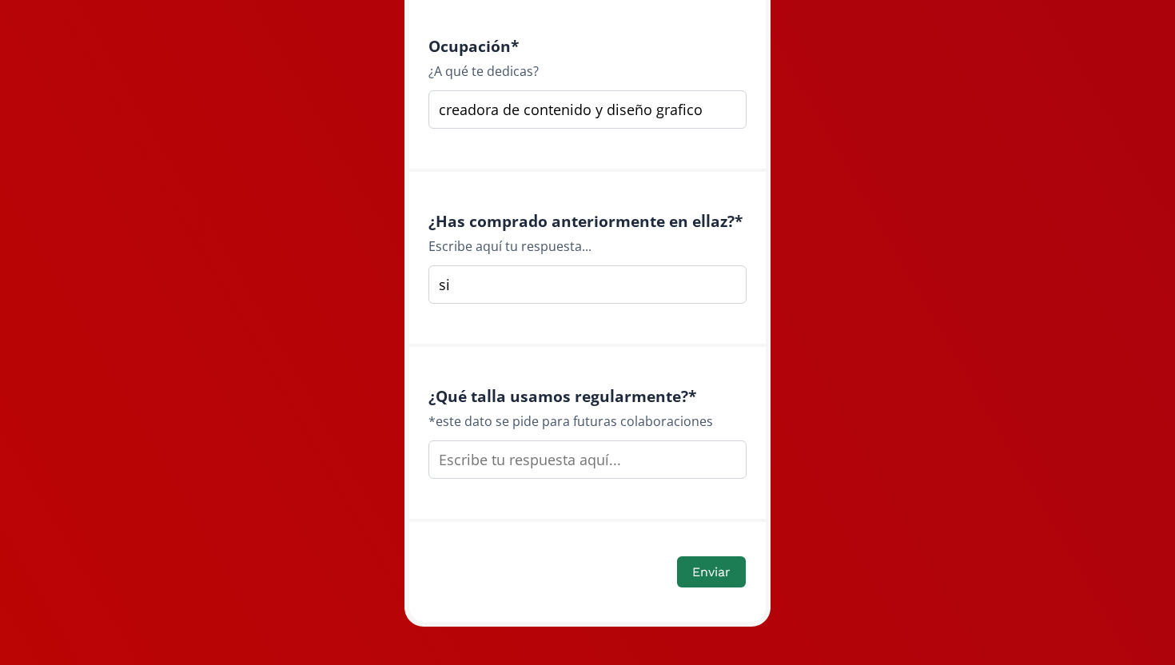
scroll to position [2290, 0]
type input "si"
click at [548, 466] on input "text" at bounding box center [587, 459] width 318 height 38
type input "S"
click at [705, 575] on font "Enviar" at bounding box center [711, 570] width 38 height 15
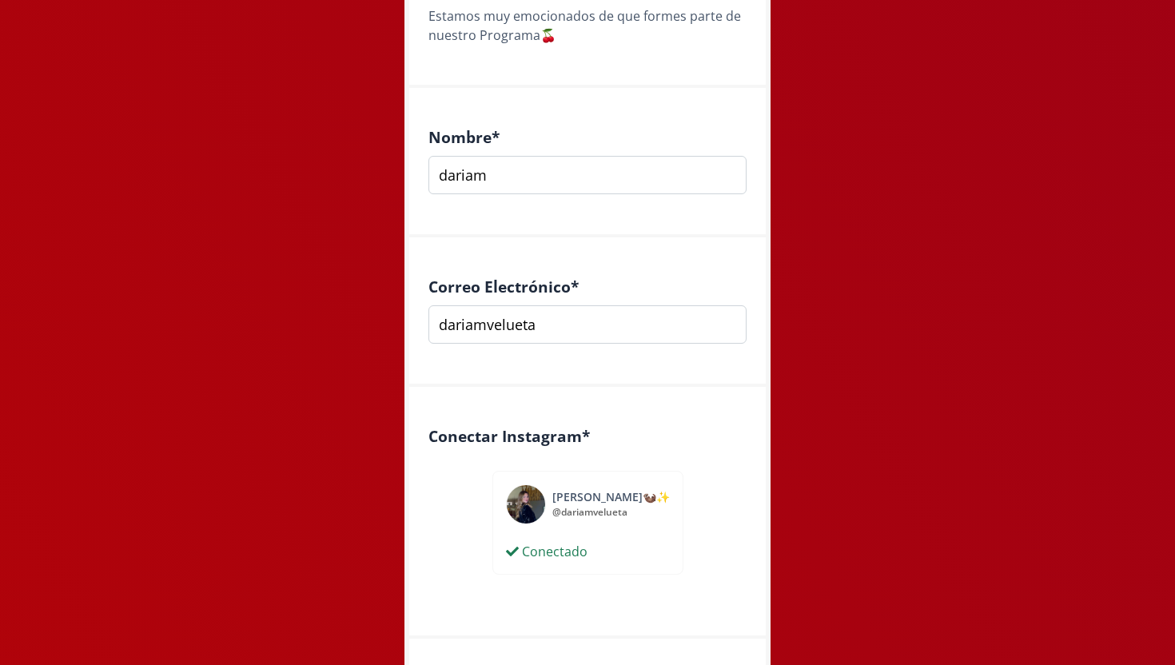
scroll to position [376, 0]
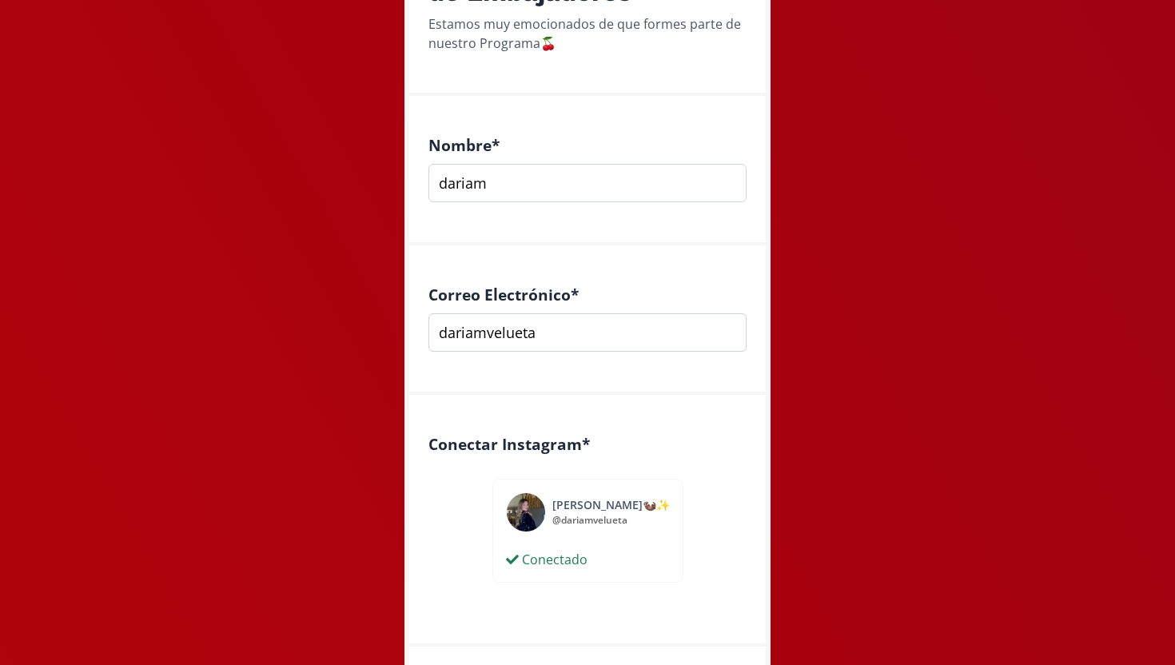
click at [619, 343] on input "dariamvelueta" at bounding box center [587, 332] width 318 height 38
type input "[EMAIL_ADDRESS][DOMAIN_NAME]"
click at [692, 419] on div "Conectar Instagram * Dariam Velueta🦦✨ @ dariamvelueta Conectado desconectado da…" at bounding box center [587, 521] width 356 height 252
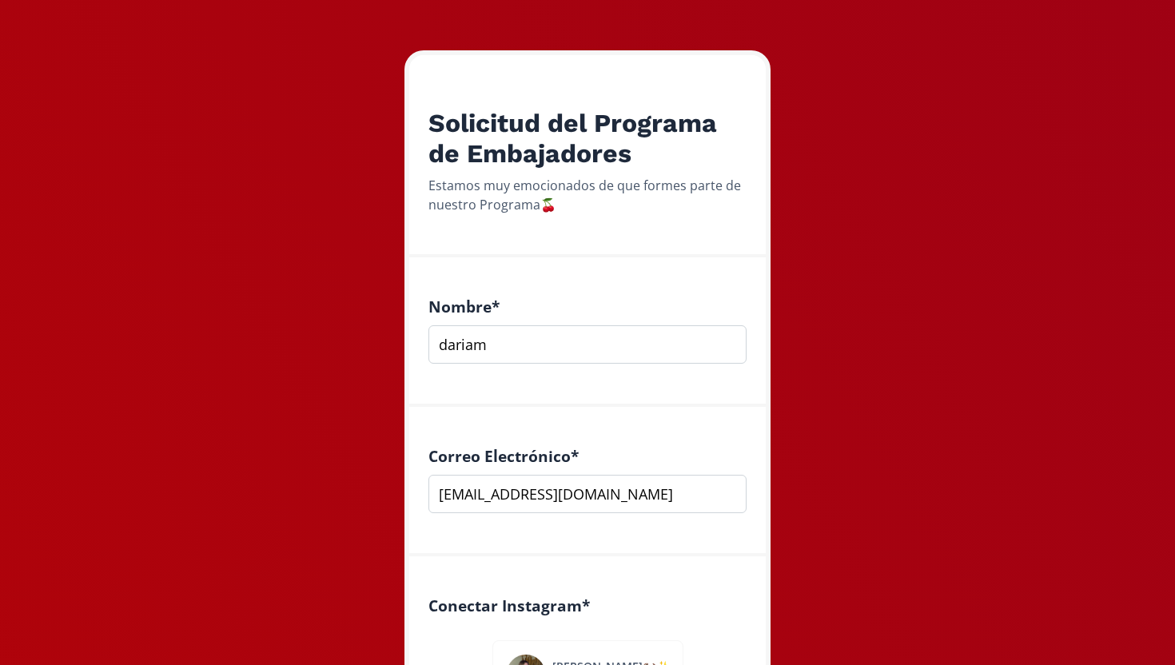
scroll to position [217, 0]
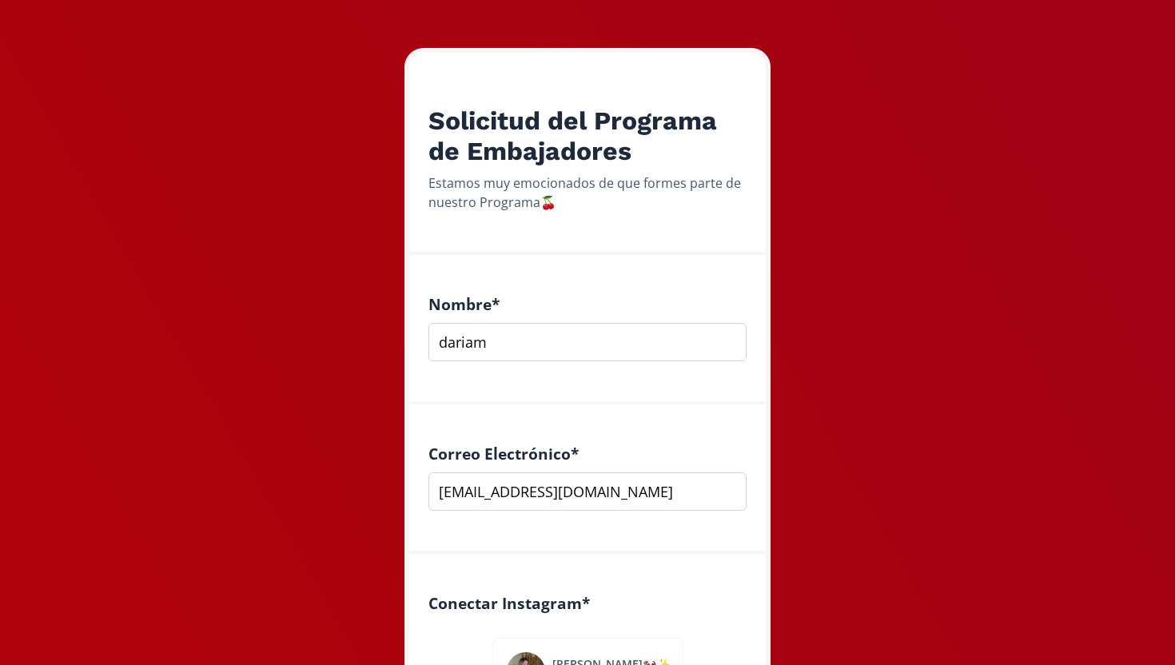
click at [534, 345] on input "dariam" at bounding box center [587, 342] width 318 height 38
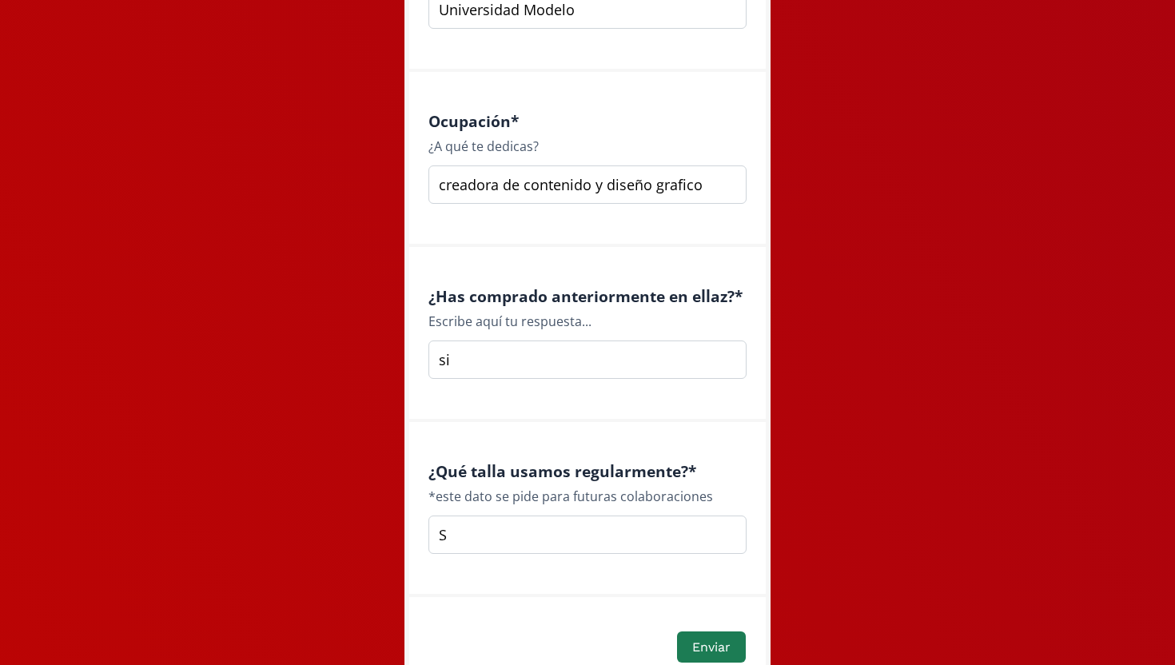
scroll to position [2307, 0]
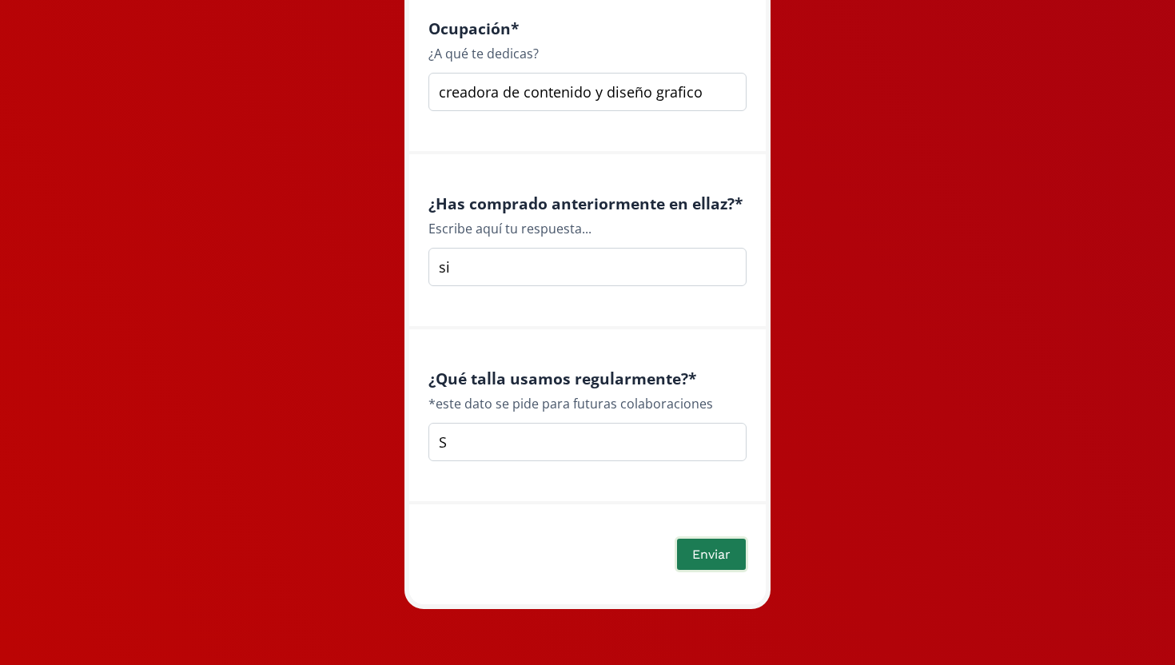
type input "dariam Velueta"
click at [695, 555] on font "Enviar" at bounding box center [711, 554] width 38 height 15
type input "Moda, estilo de vida"
click at [717, 564] on button "Enviar" at bounding box center [712, 553] width 74 height 35
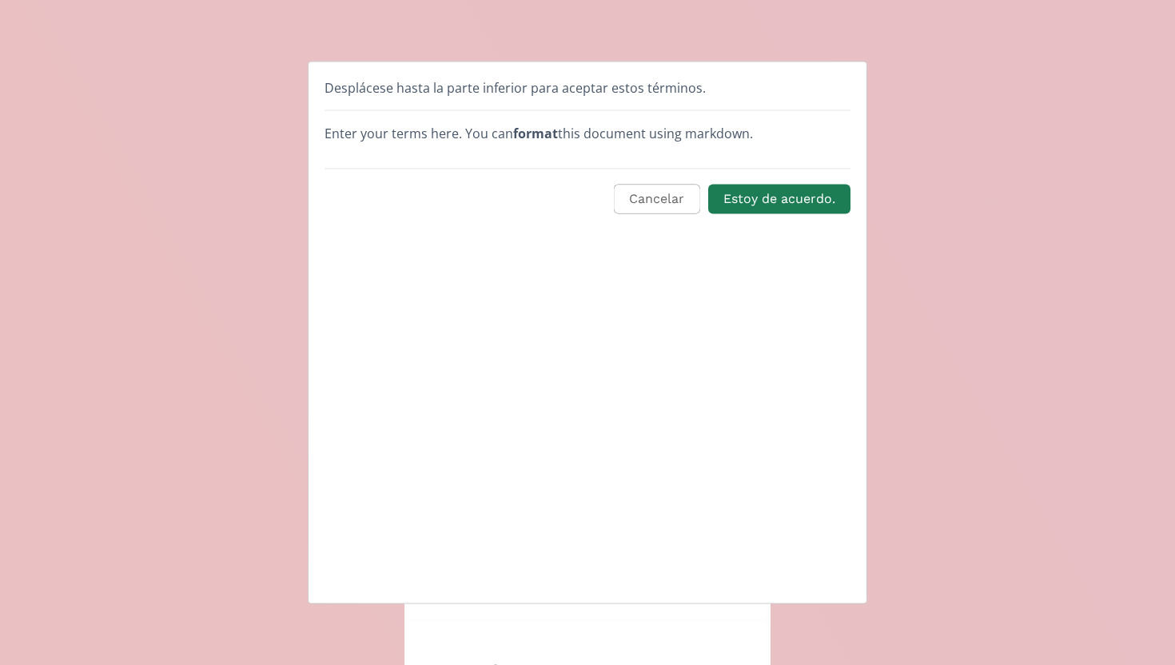
scroll to position [0, 0]
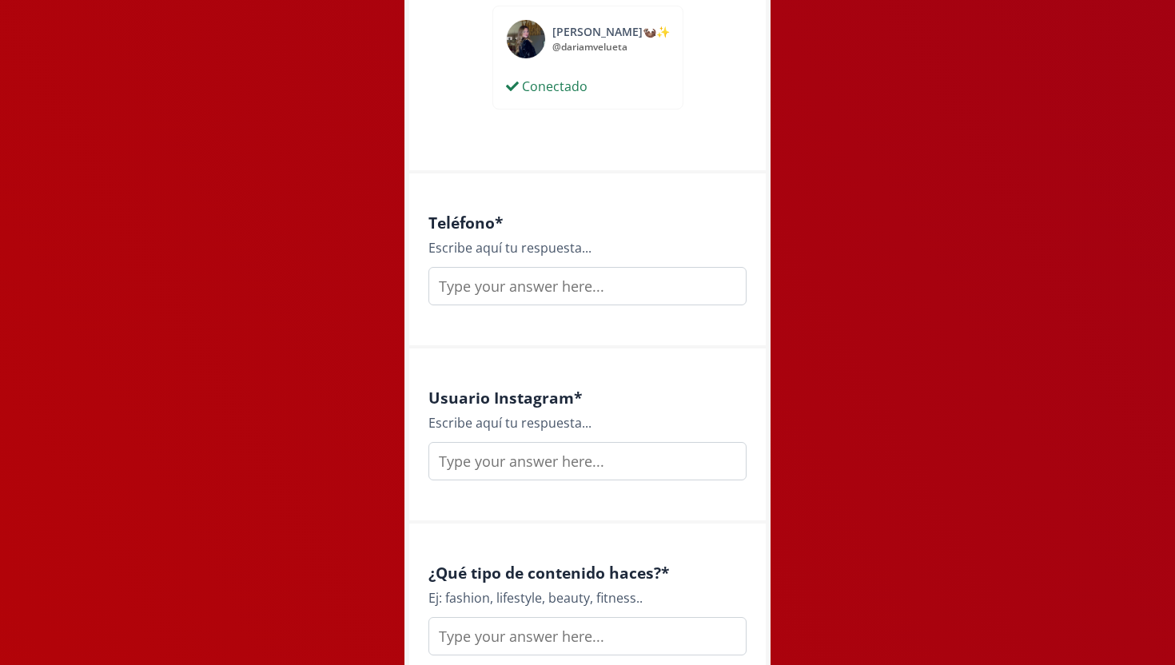
scroll to position [856, 0]
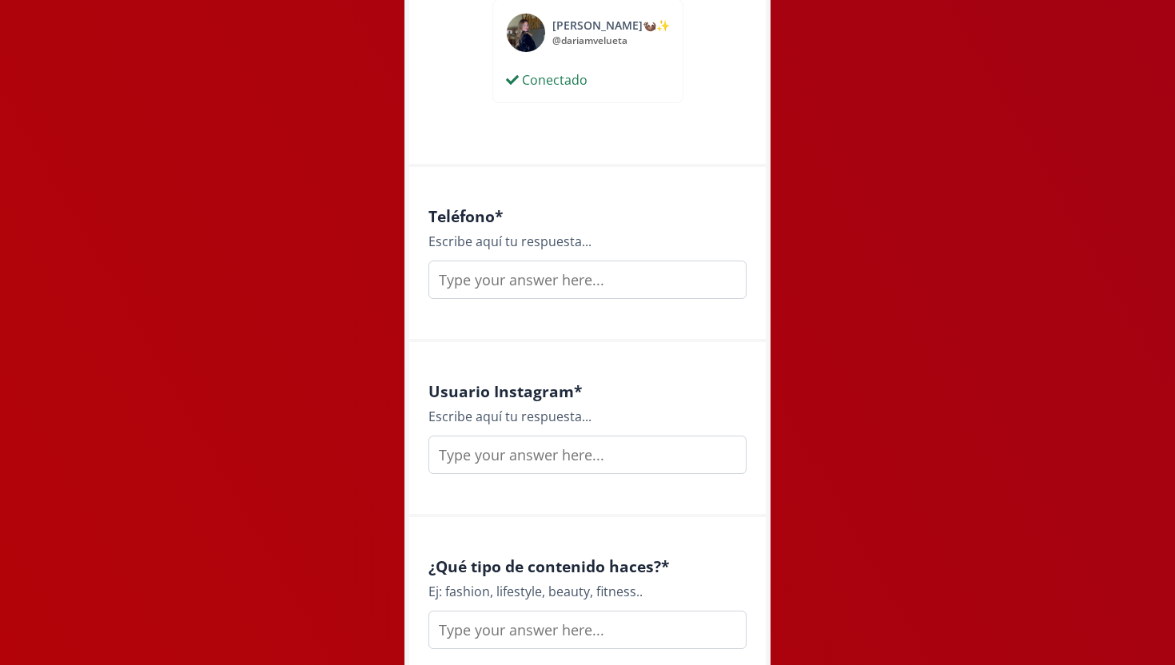
click at [559, 280] on input "text" at bounding box center [587, 280] width 318 height 38
click at [261, 213] on div "Ambassador Program Application Estamos muy emocionadas de que formes parte de n…" at bounding box center [587, 629] width 1199 height 2970
click at [526, 271] on input "text" at bounding box center [587, 280] width 318 height 38
type input "d"
type input "9935904871"
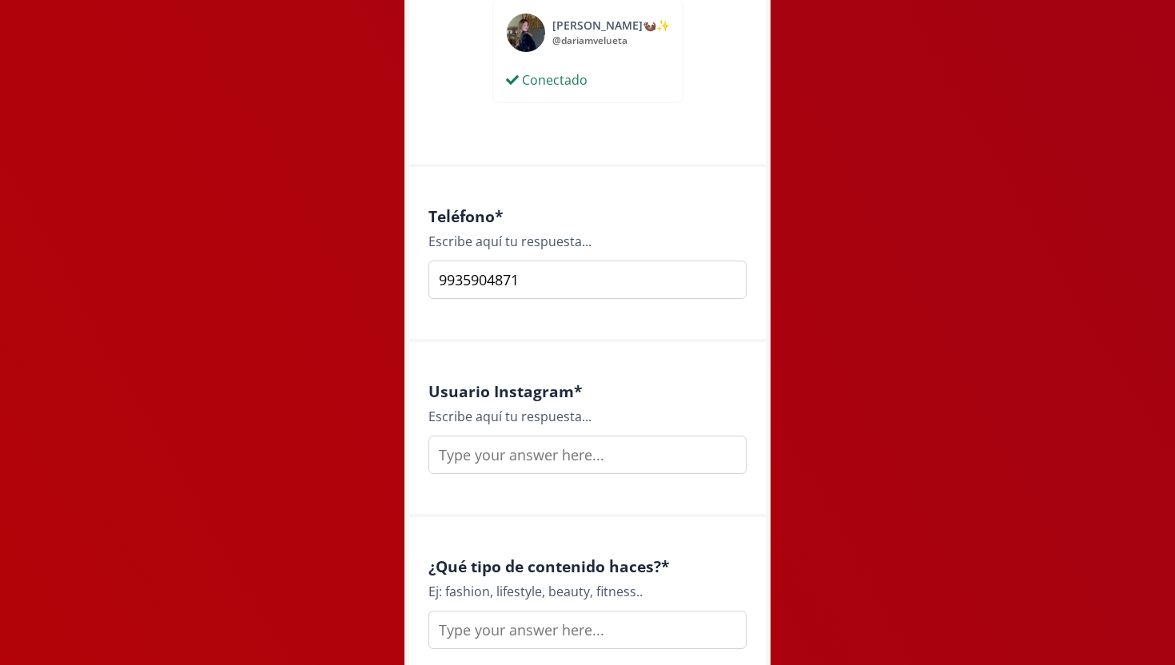
click at [572, 446] on input "text" at bounding box center [587, 455] width 318 height 38
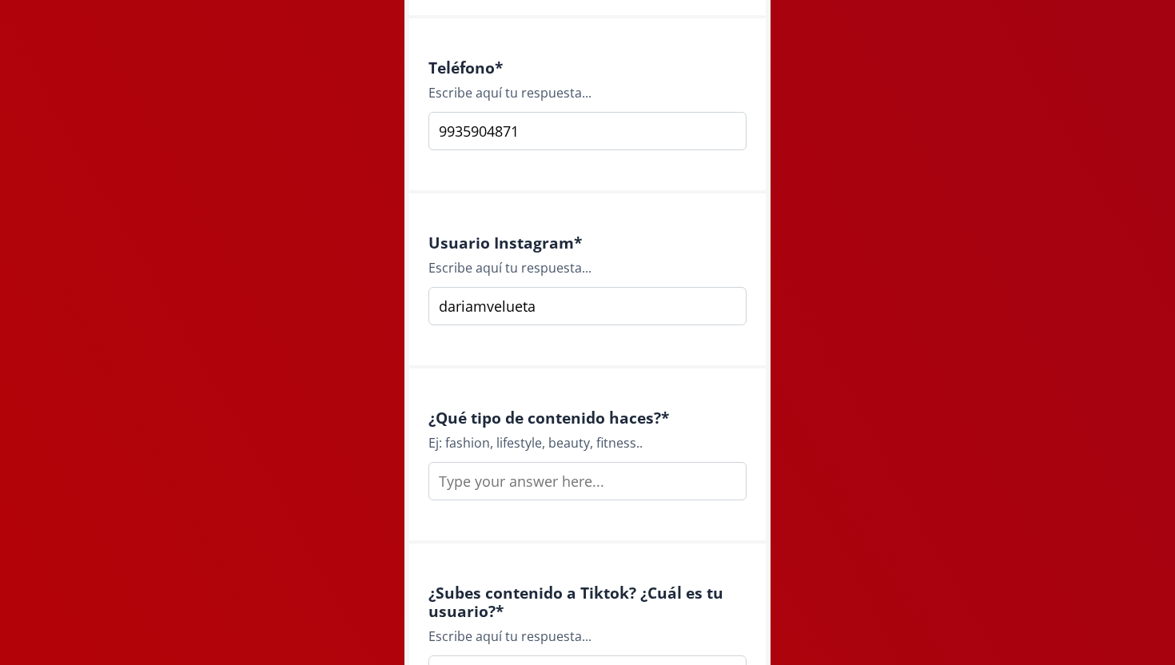
scroll to position [1041, 0]
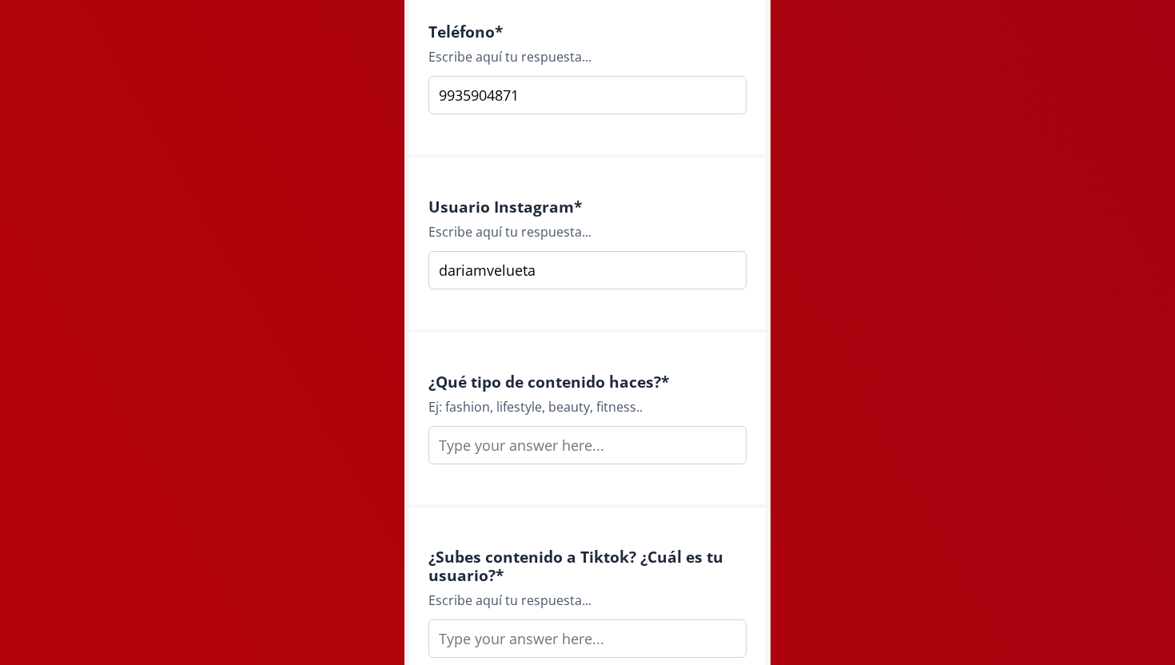
type input "dariamvelueta"
click at [567, 446] on input "text" at bounding box center [587, 445] width 318 height 38
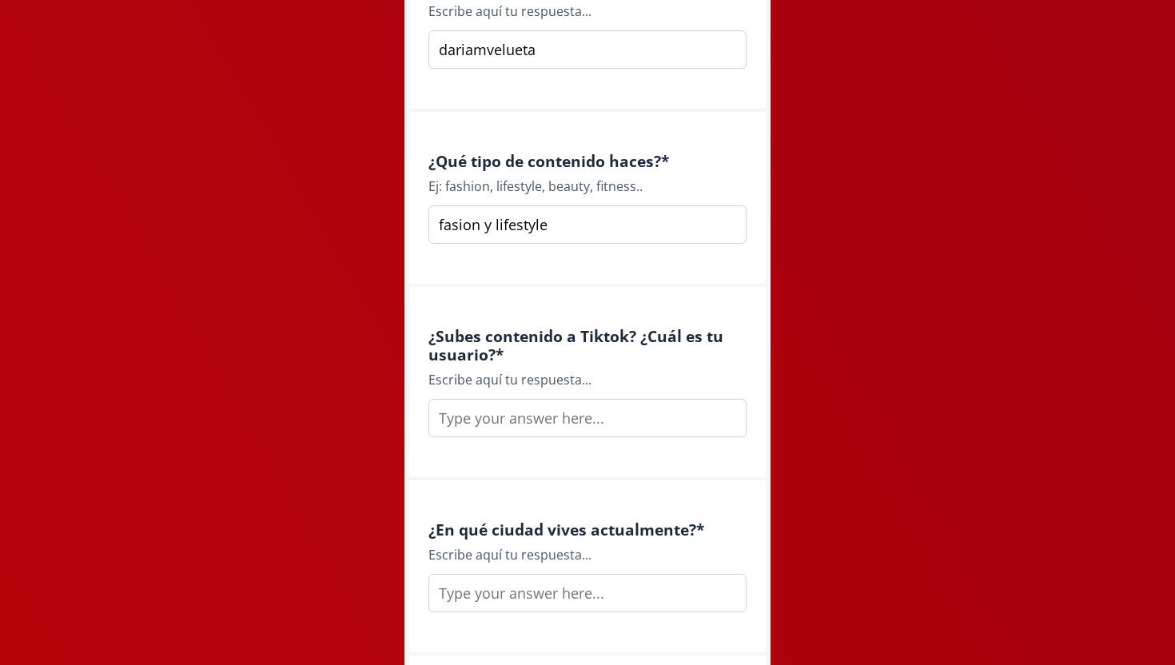
scroll to position [1264, 0]
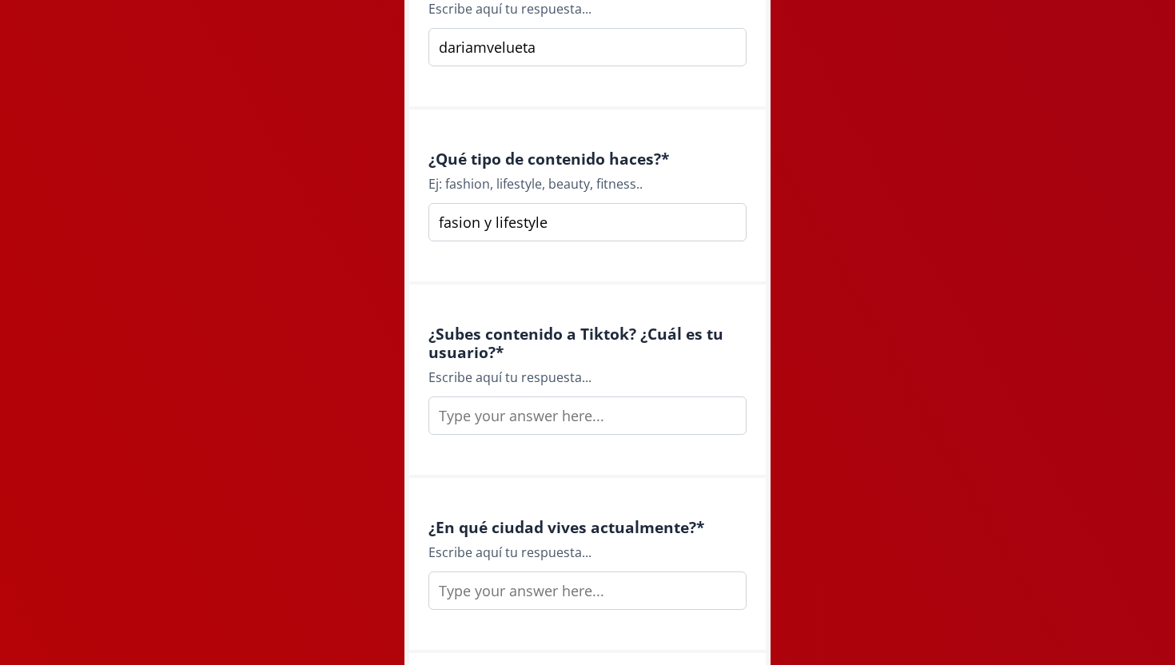
type input "fasion y lifestyle"
click at [581, 416] on input "text" at bounding box center [587, 415] width 318 height 38
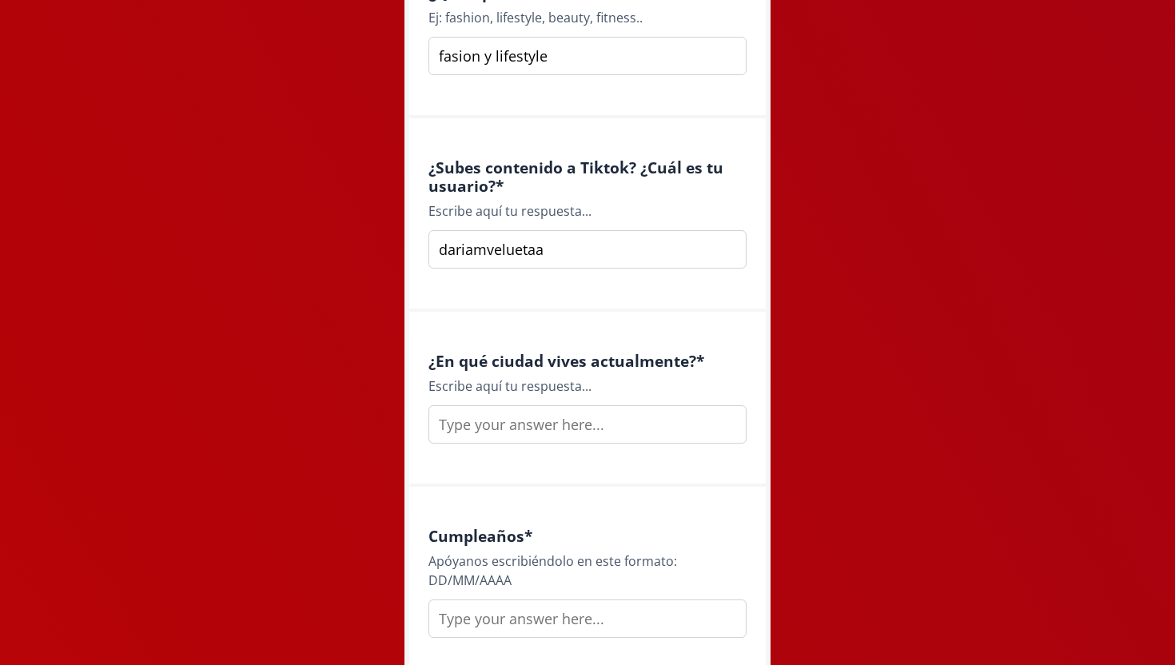
scroll to position [1451, 0]
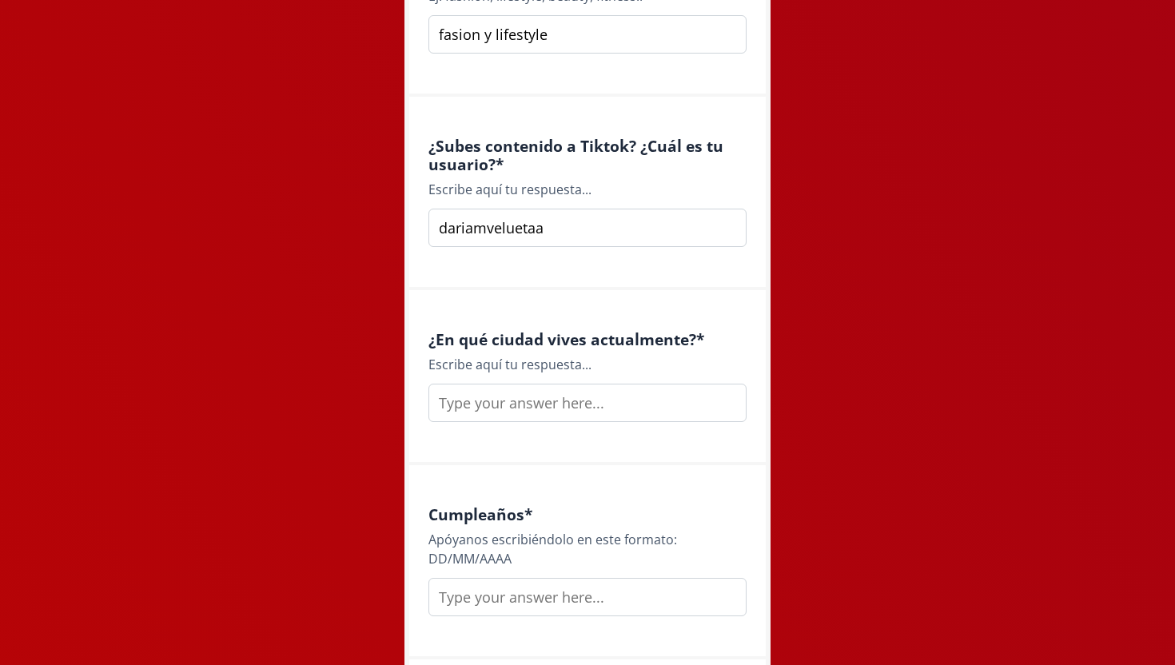
type input "dariamveluetaa"
click at [623, 405] on input "text" at bounding box center [587, 403] width 318 height 38
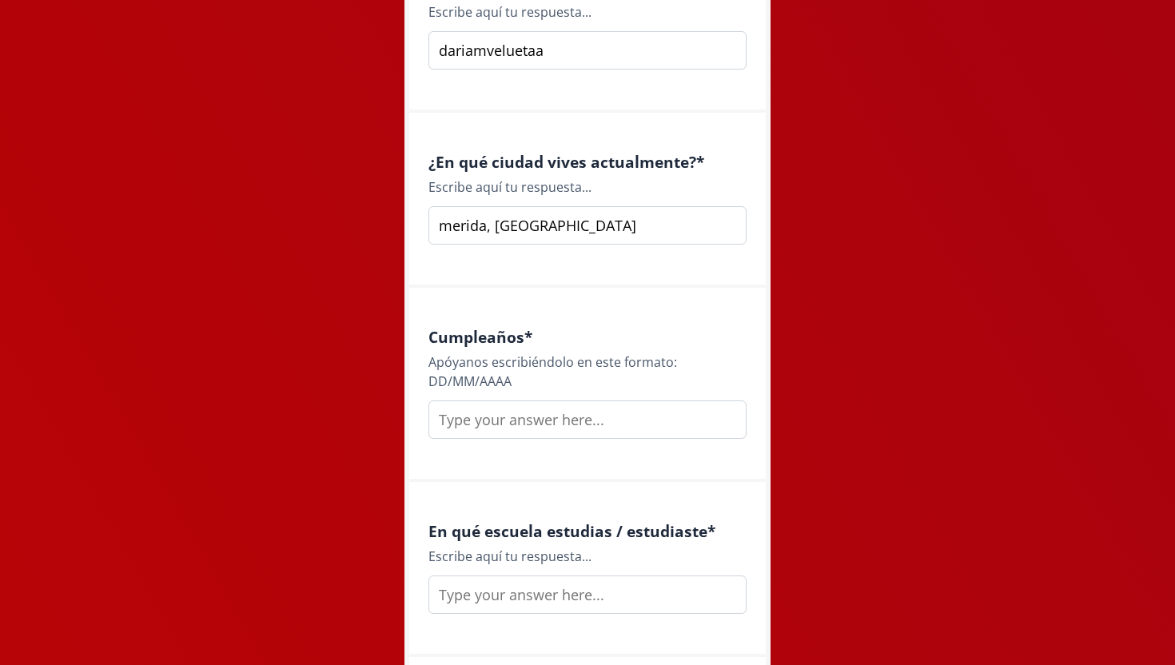
scroll to position [1644, 0]
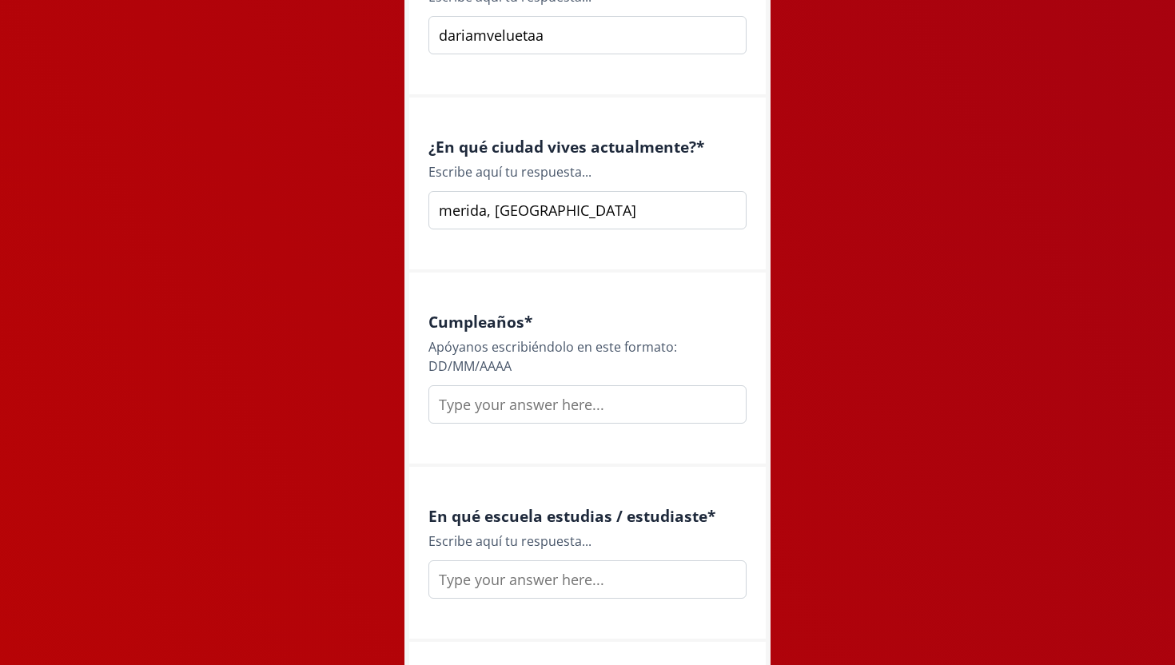
type input "merida, [GEOGRAPHIC_DATA]"
click at [603, 427] on div "Cumpleaños * Apóyanos escribiéndolo en este formato: DD/MM/AAAA" at bounding box center [587, 370] width 356 height 194
click at [594, 417] on input "text" at bounding box center [587, 404] width 318 height 38
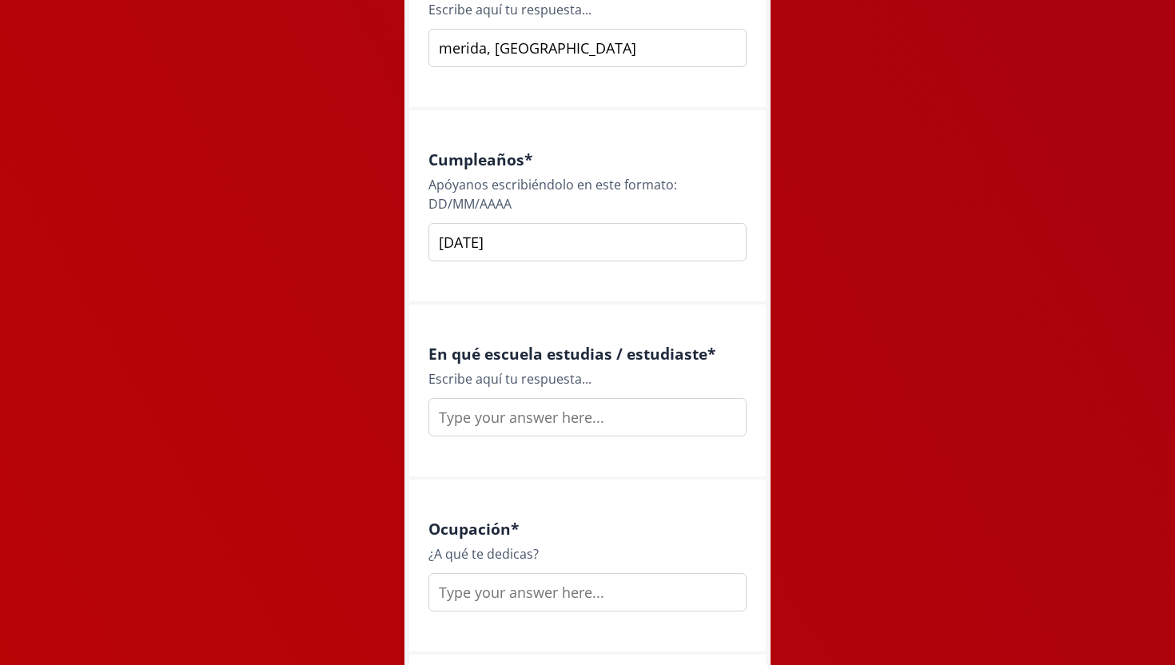
scroll to position [1815, 0]
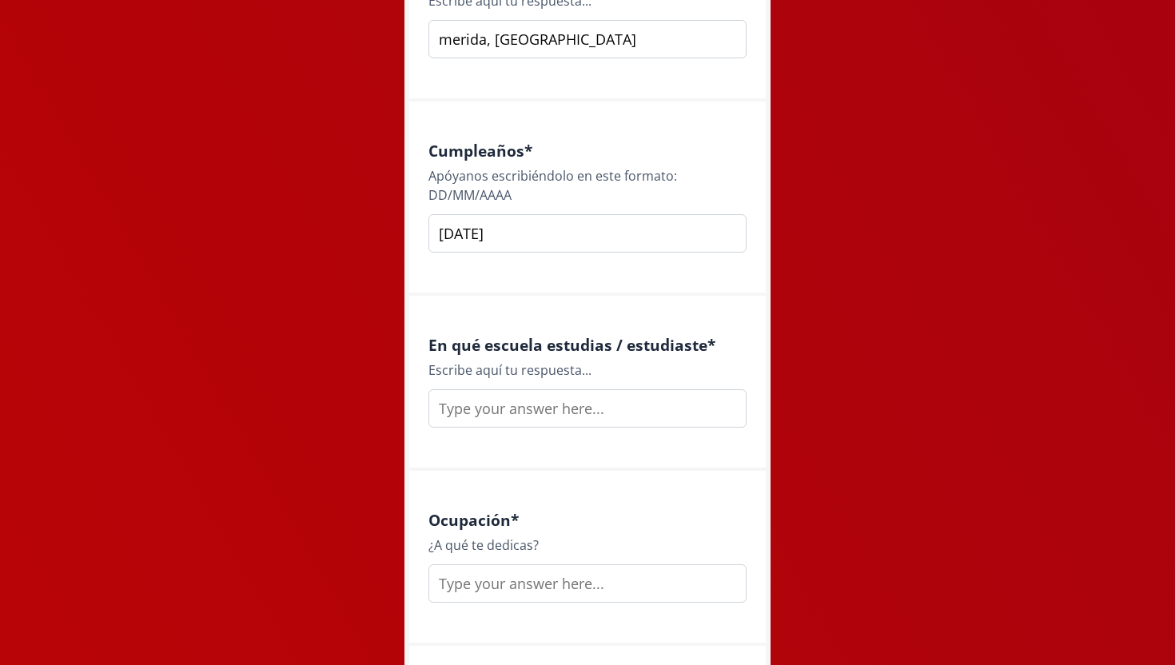
type input "[DATE]"
click at [634, 412] on input "text" at bounding box center [587, 408] width 318 height 38
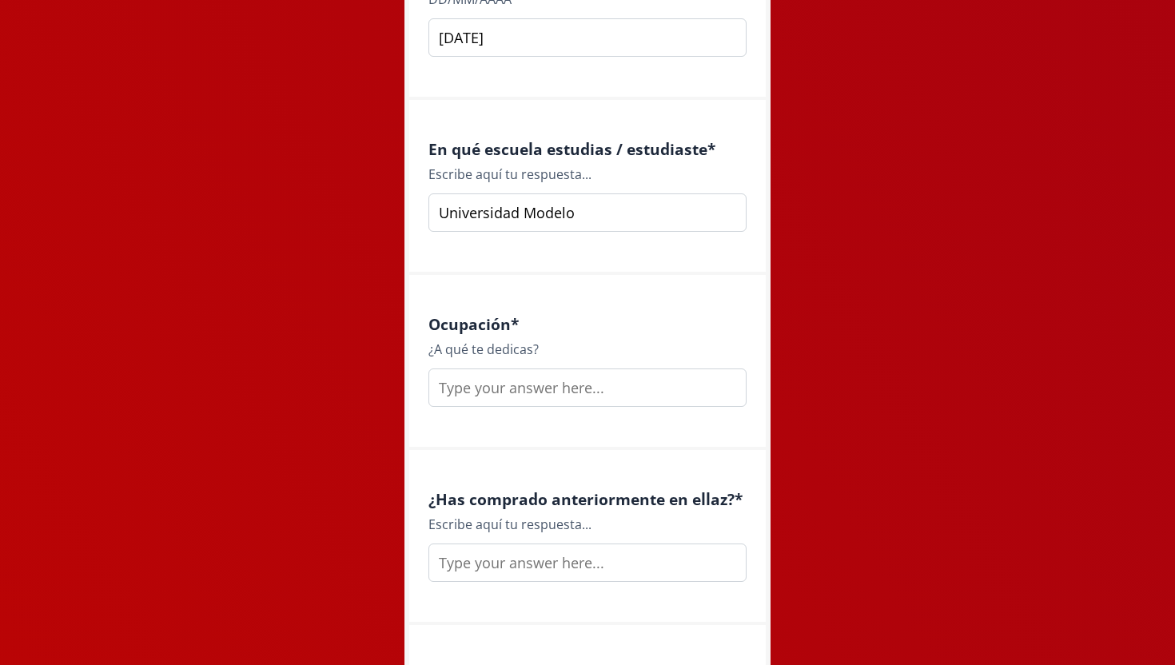
scroll to position [2017, 0]
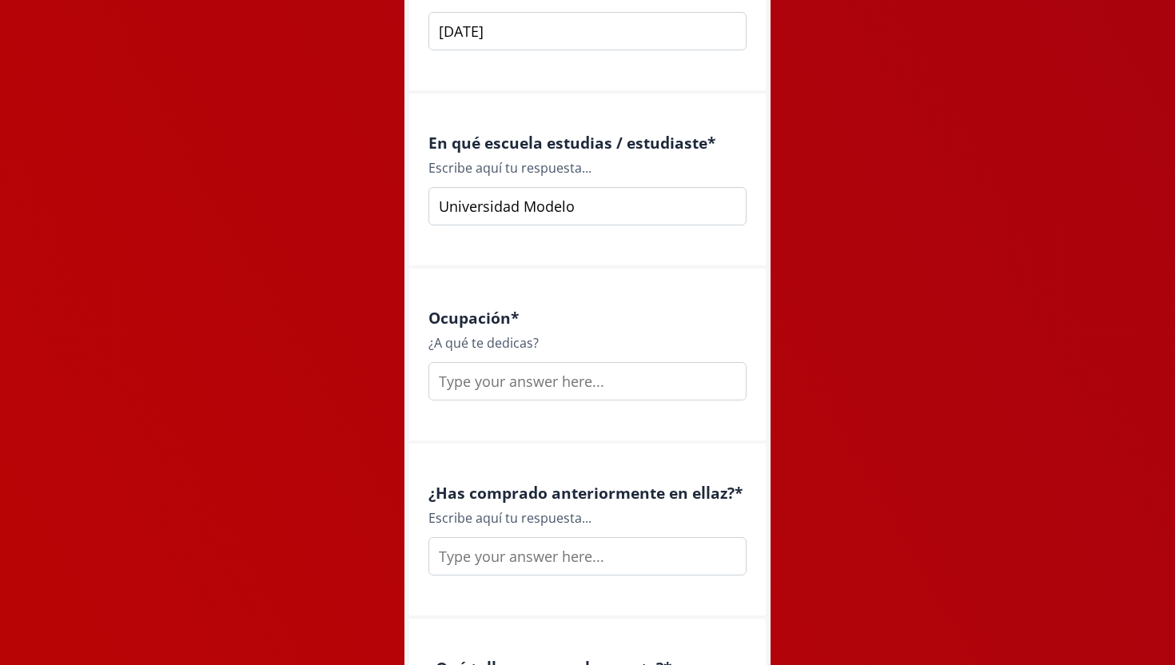
type input "Universidad Modelo"
click at [617, 392] on input "text" at bounding box center [587, 381] width 318 height 38
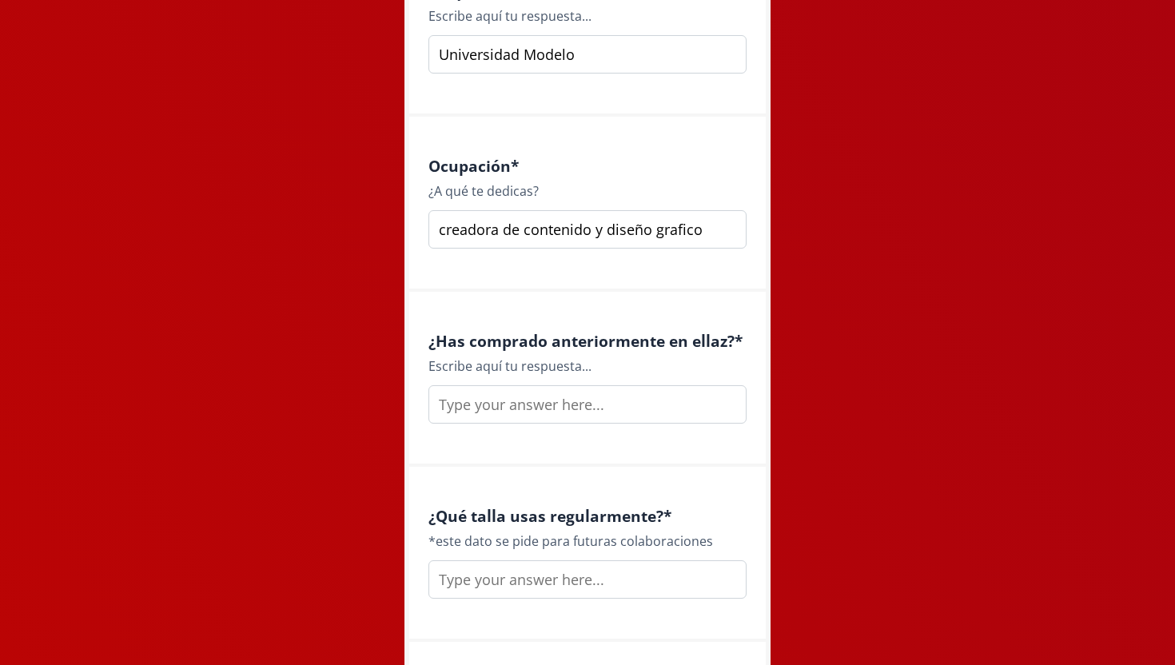
scroll to position [2171, 0]
type input "creadora de contenido y diseño grafico"
click at [629, 404] on input "text" at bounding box center [587, 403] width 318 height 38
type input "s"
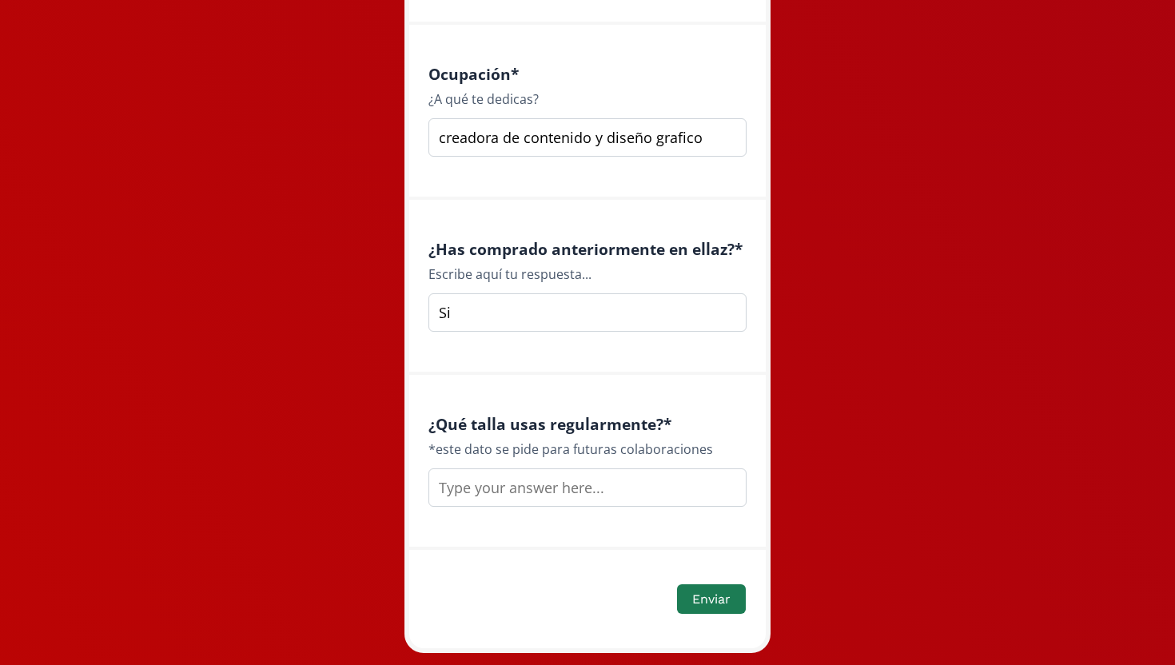
scroll to position [2303, 0]
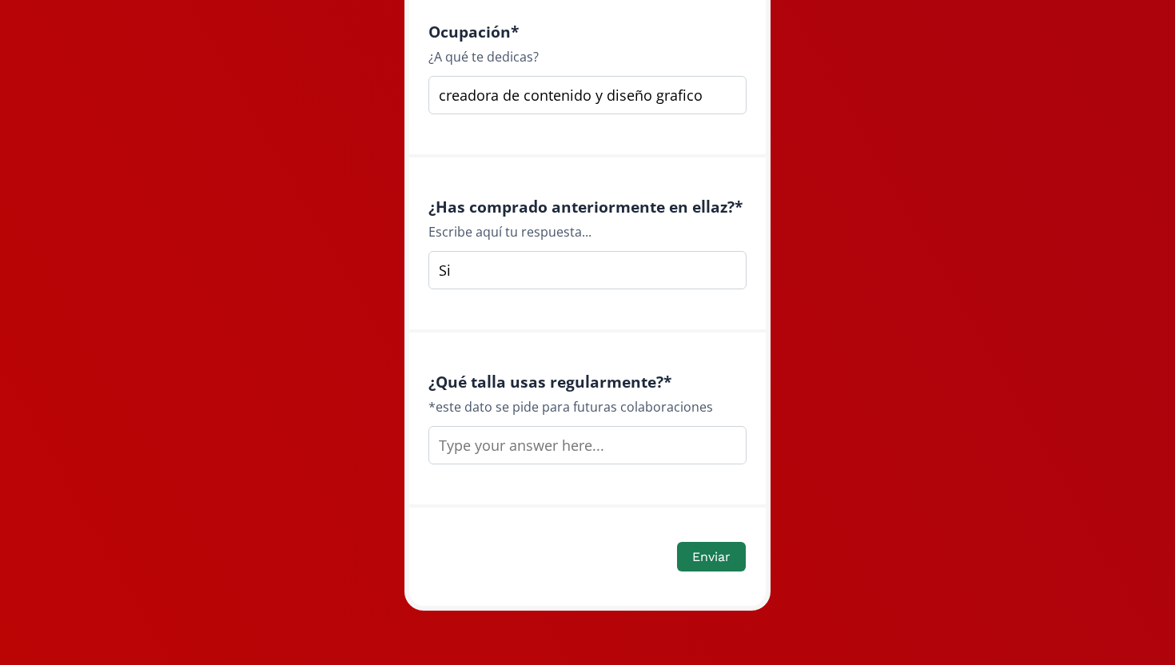
type input "Si"
click at [583, 445] on input "text" at bounding box center [587, 445] width 318 height 38
type input "S"
click at [699, 563] on button "Enviar" at bounding box center [712, 556] width 74 height 34
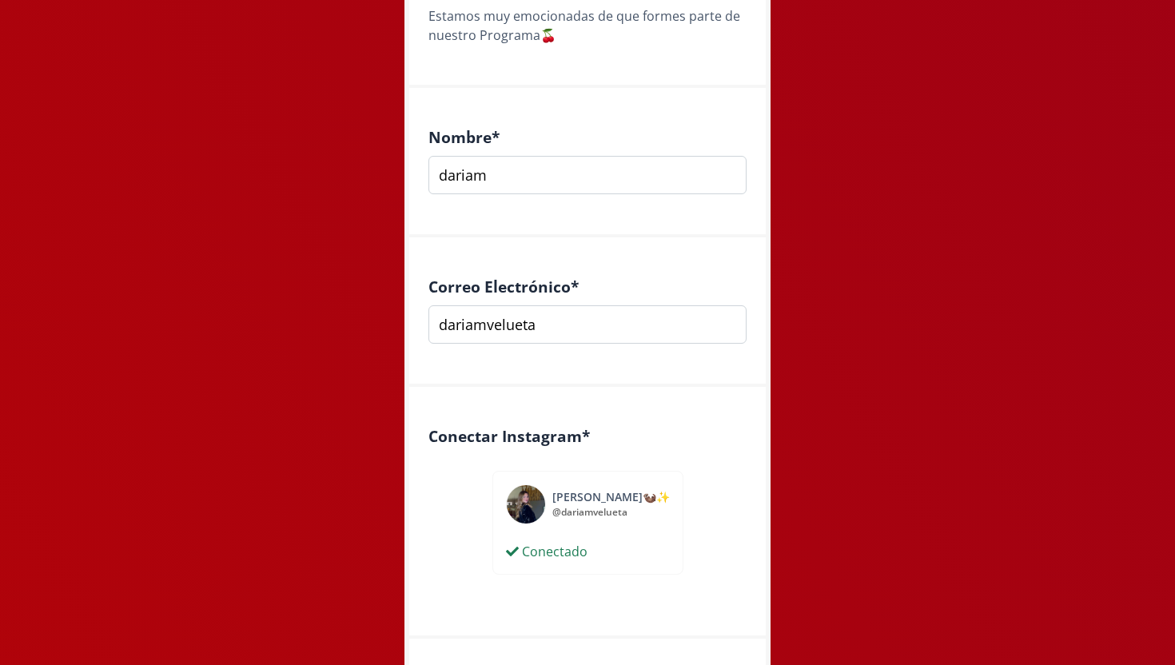
scroll to position [376, 0]
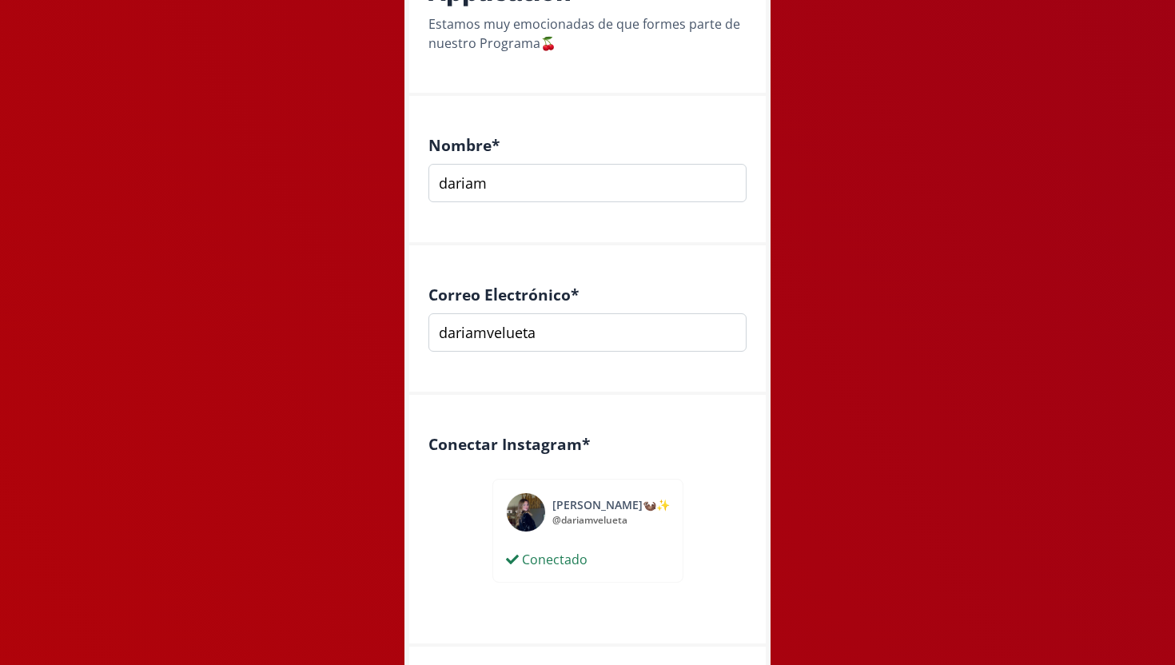
click at [642, 212] on div "Nombre * dariam" at bounding box center [587, 170] width 356 height 149
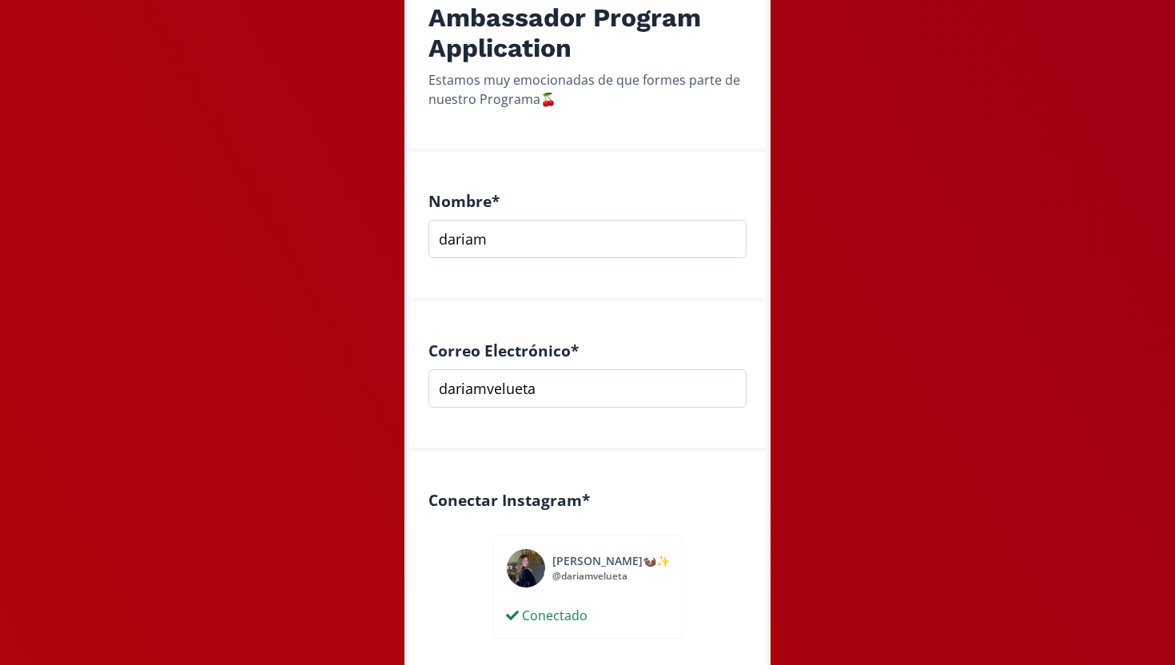
scroll to position [340, 0]
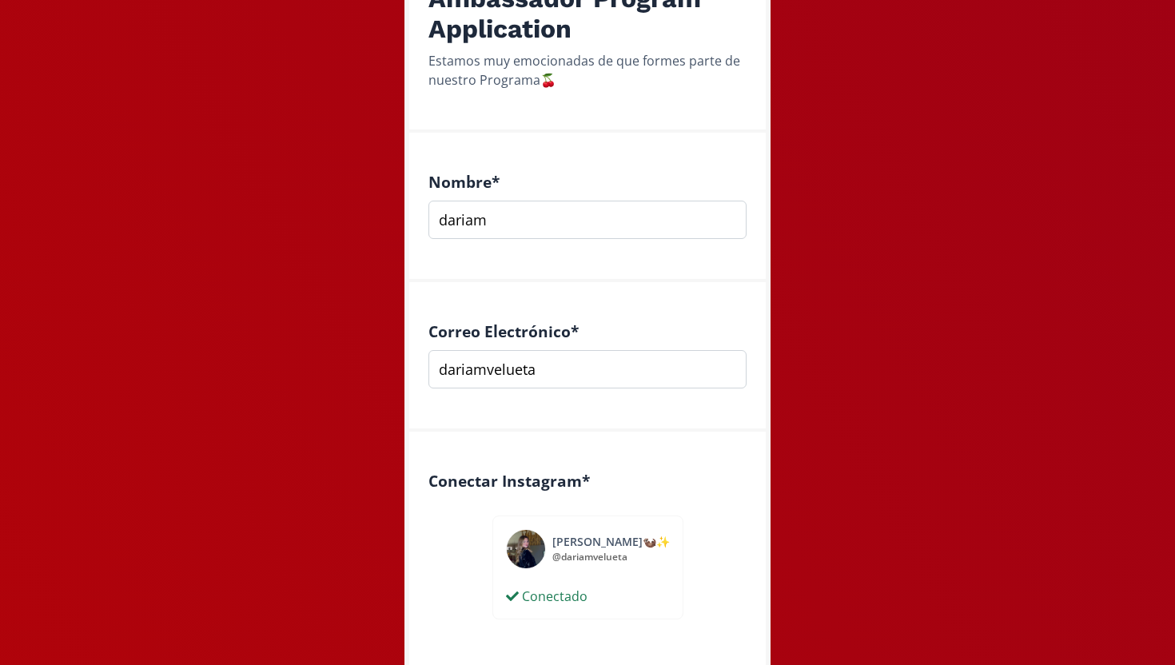
click at [571, 376] on input "dariamvelueta" at bounding box center [587, 369] width 318 height 38
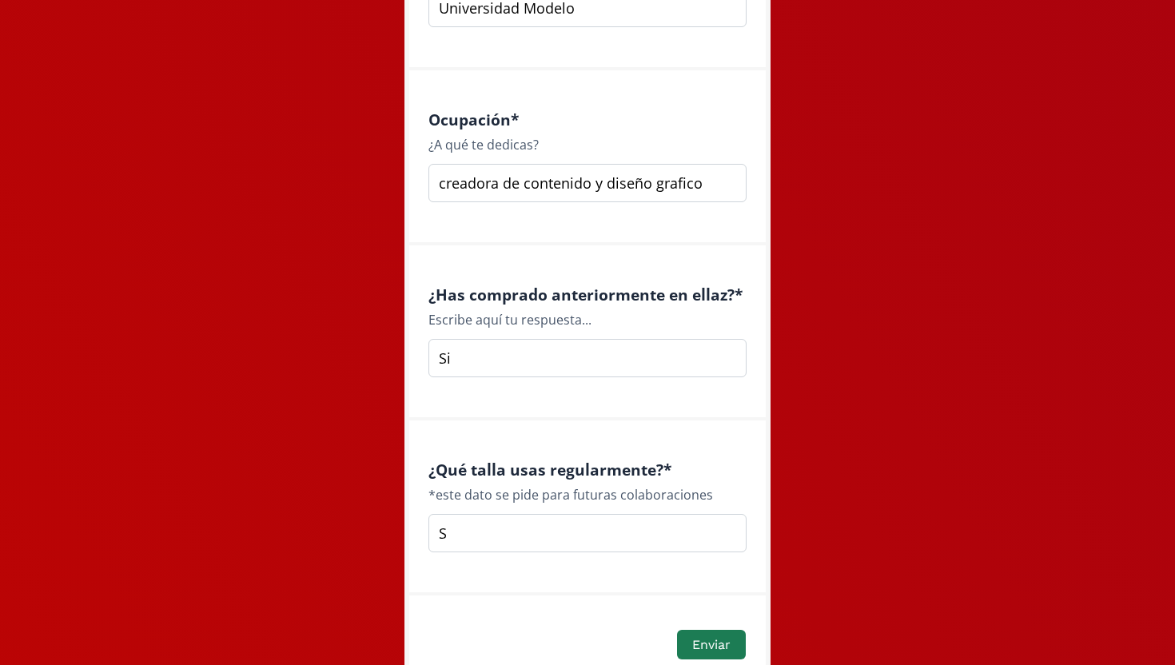
scroll to position [2305, 0]
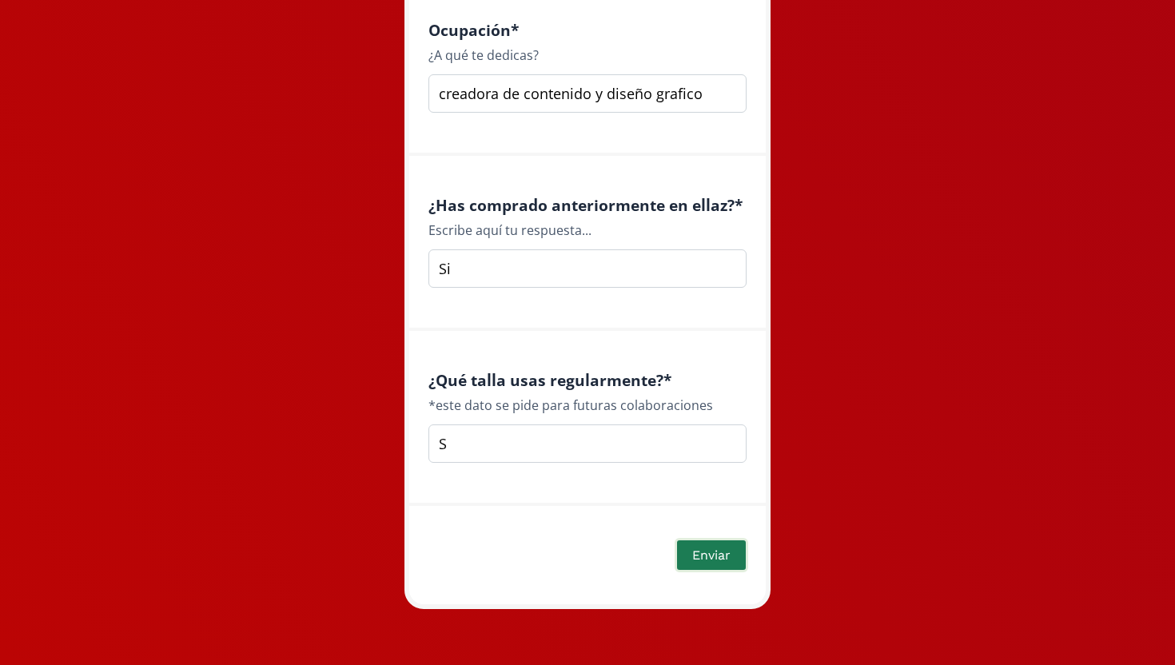
type input "[EMAIL_ADDRESS][DOMAIN_NAME]"
click at [697, 553] on button "Enviar" at bounding box center [712, 555] width 74 height 34
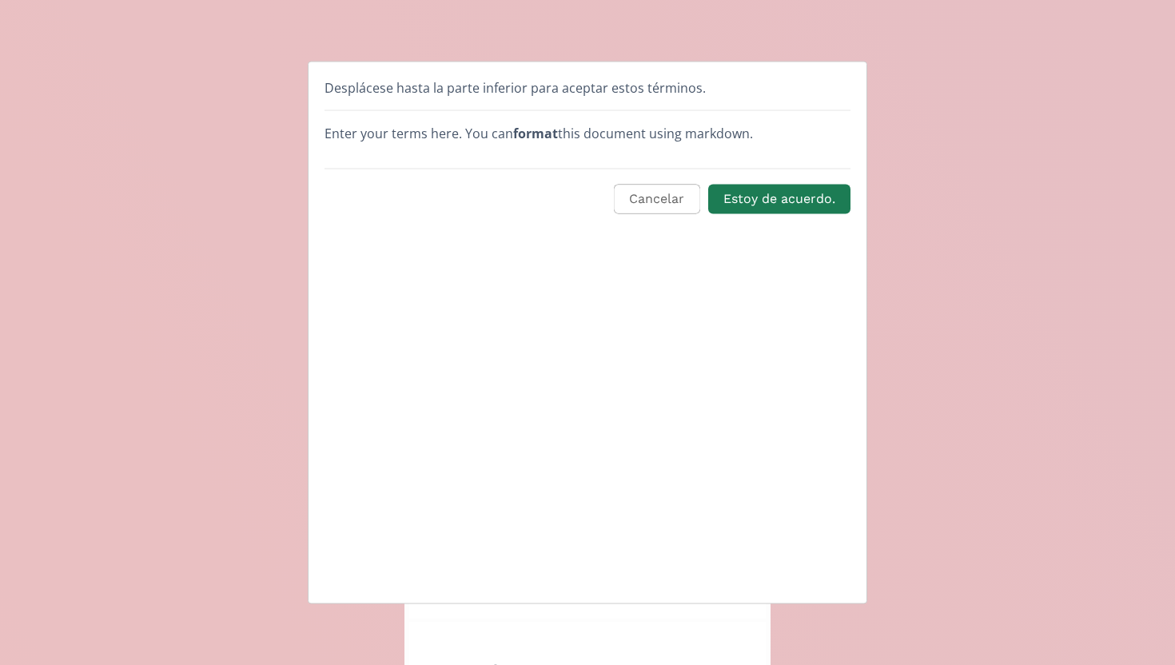
scroll to position [0, 0]
click at [746, 205] on button "Estoy de acuerdo." at bounding box center [779, 199] width 147 height 34
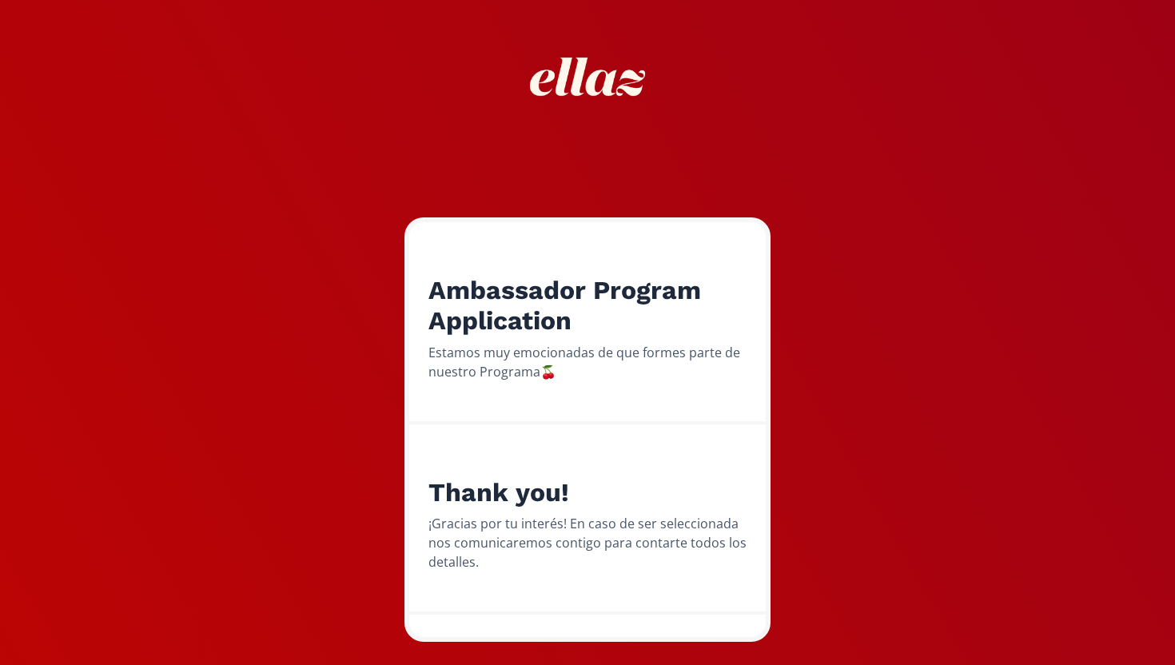
scroll to position [81, 0]
